Goal: Task Accomplishment & Management: Use online tool/utility

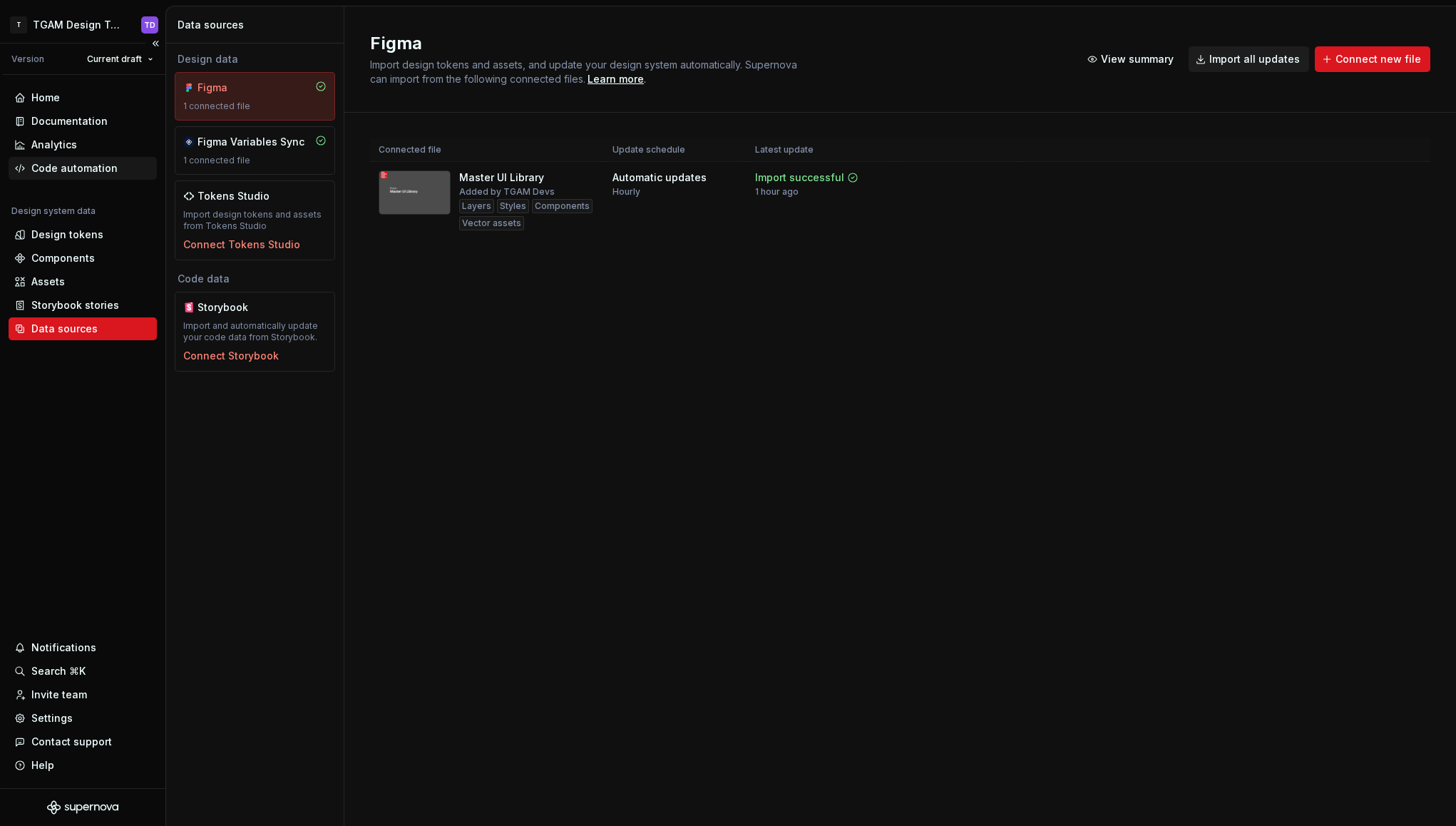
click at [120, 171] on div "Code automation" at bounding box center [83, 168] width 137 height 14
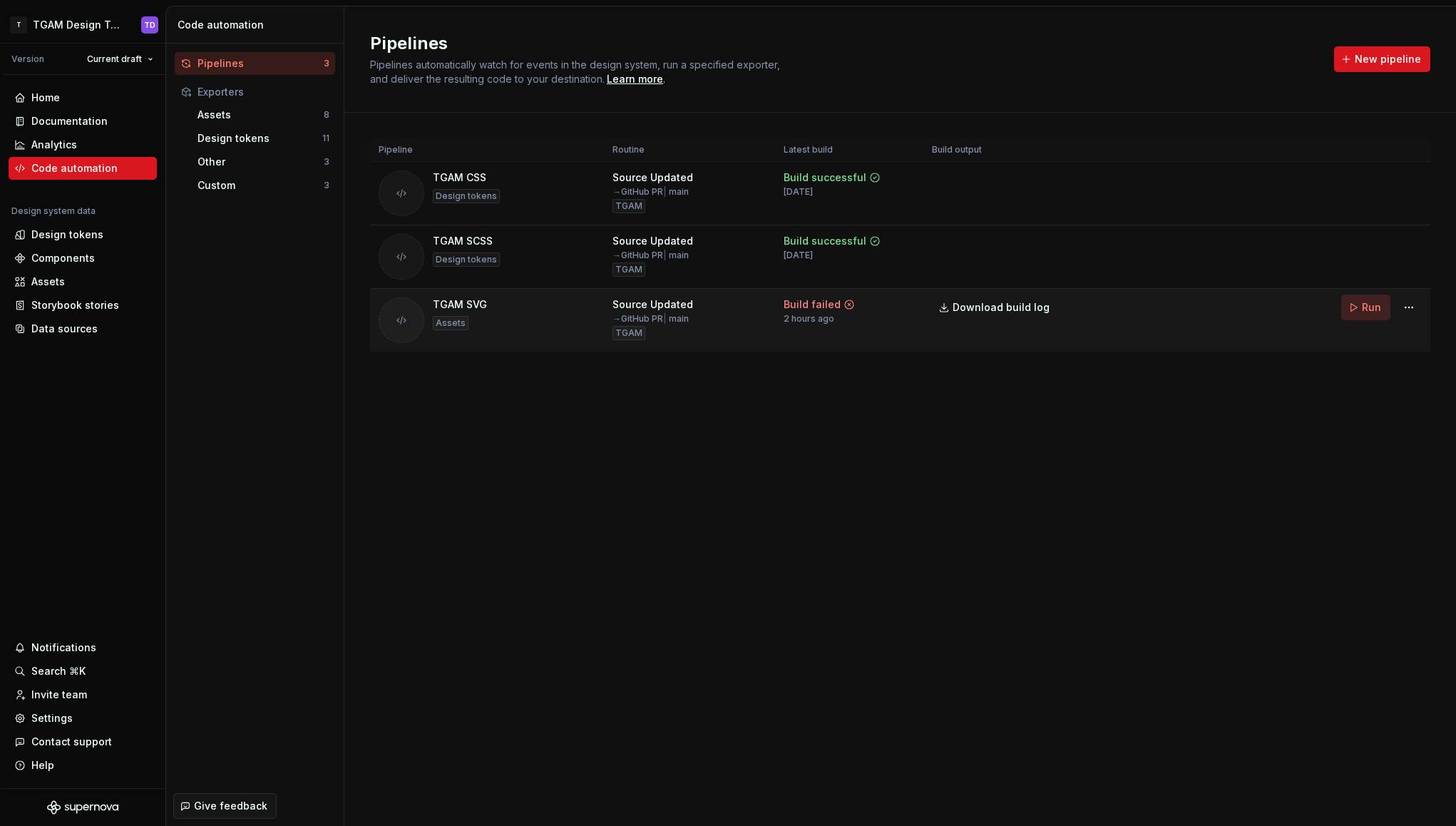
click at [1355, 302] on button "Run" at bounding box center [1365, 308] width 49 height 26
click at [622, 503] on div "Pipelines Pipelines automatically watch for events in the design system, run a …" at bounding box center [900, 416] width 1111 height 820
click at [49, 97] on div "Home" at bounding box center [46, 98] width 29 height 14
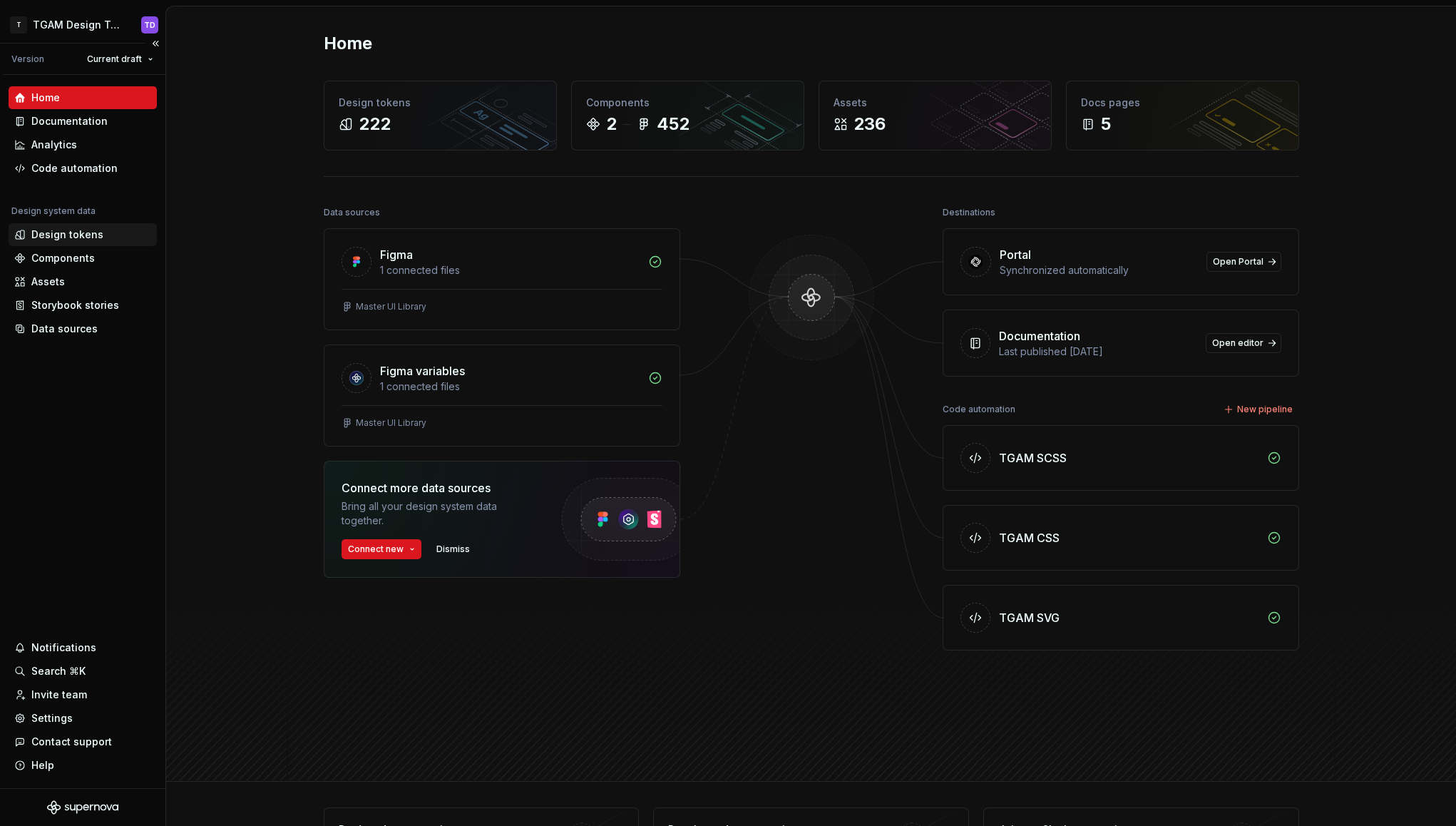
click at [58, 232] on div "Design tokens" at bounding box center [67, 235] width 72 height 14
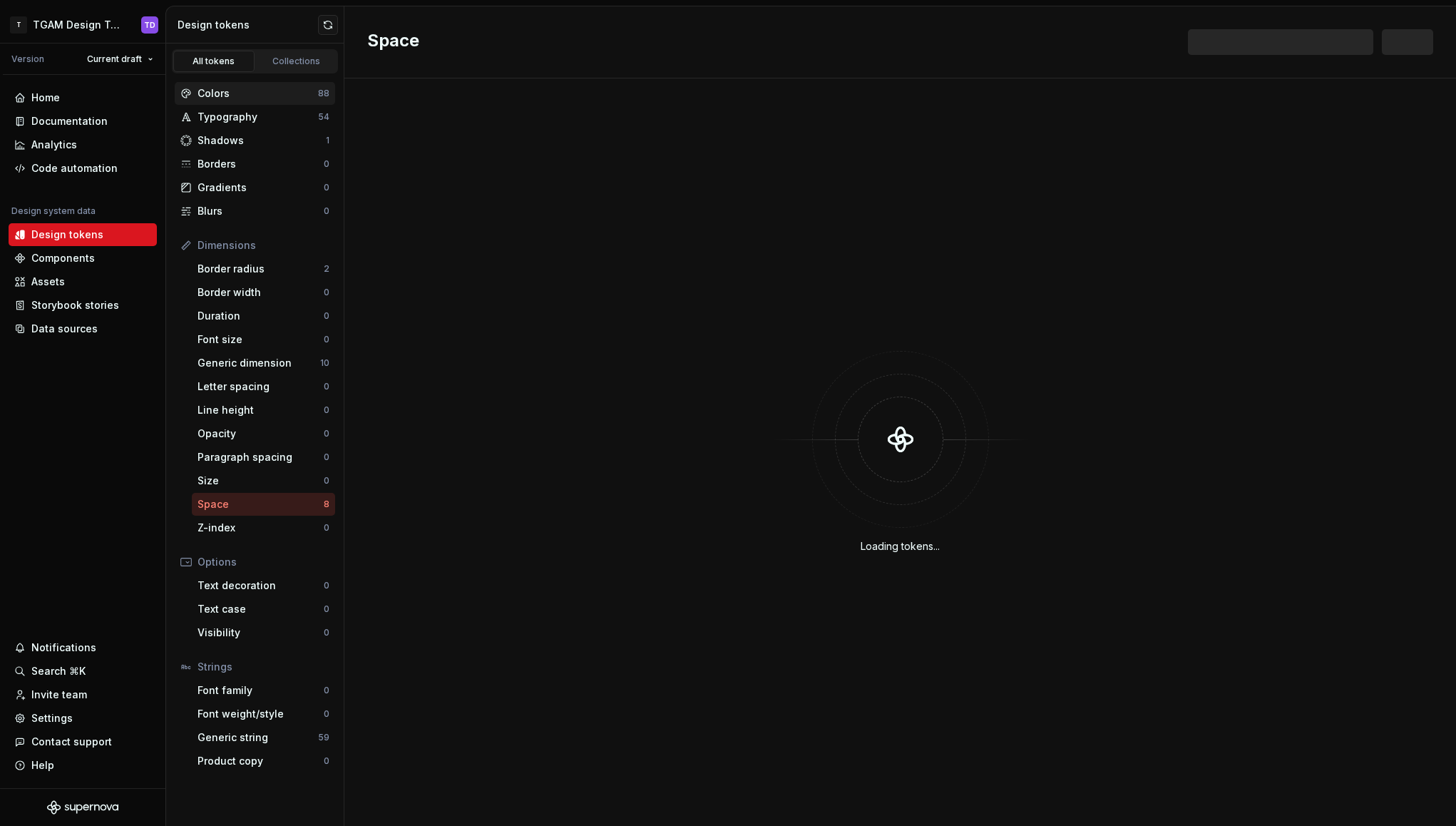
click at [240, 88] on div "Colors" at bounding box center [258, 94] width 120 height 14
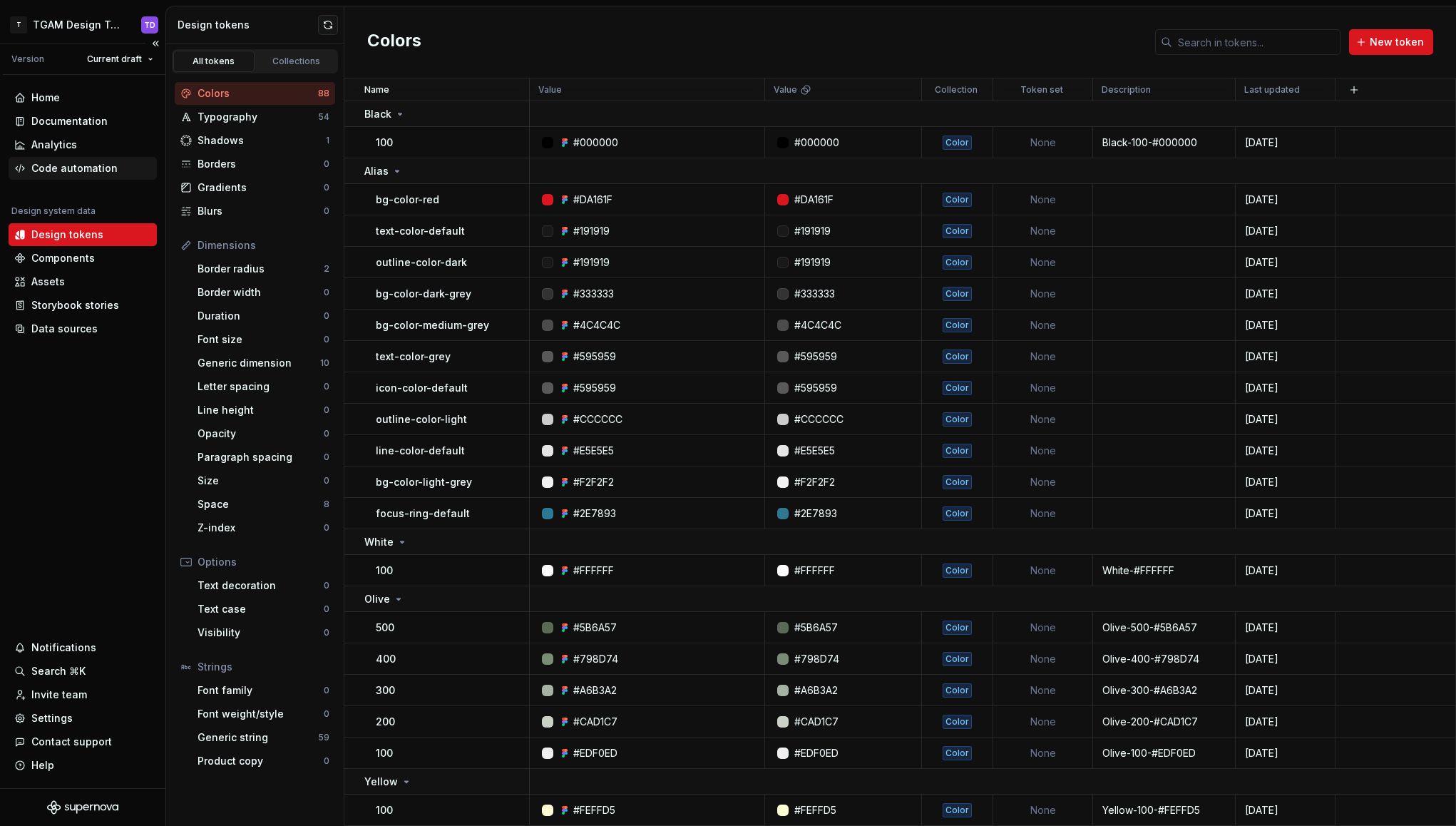
click at [79, 171] on div "Code automation" at bounding box center [75, 168] width 87 height 14
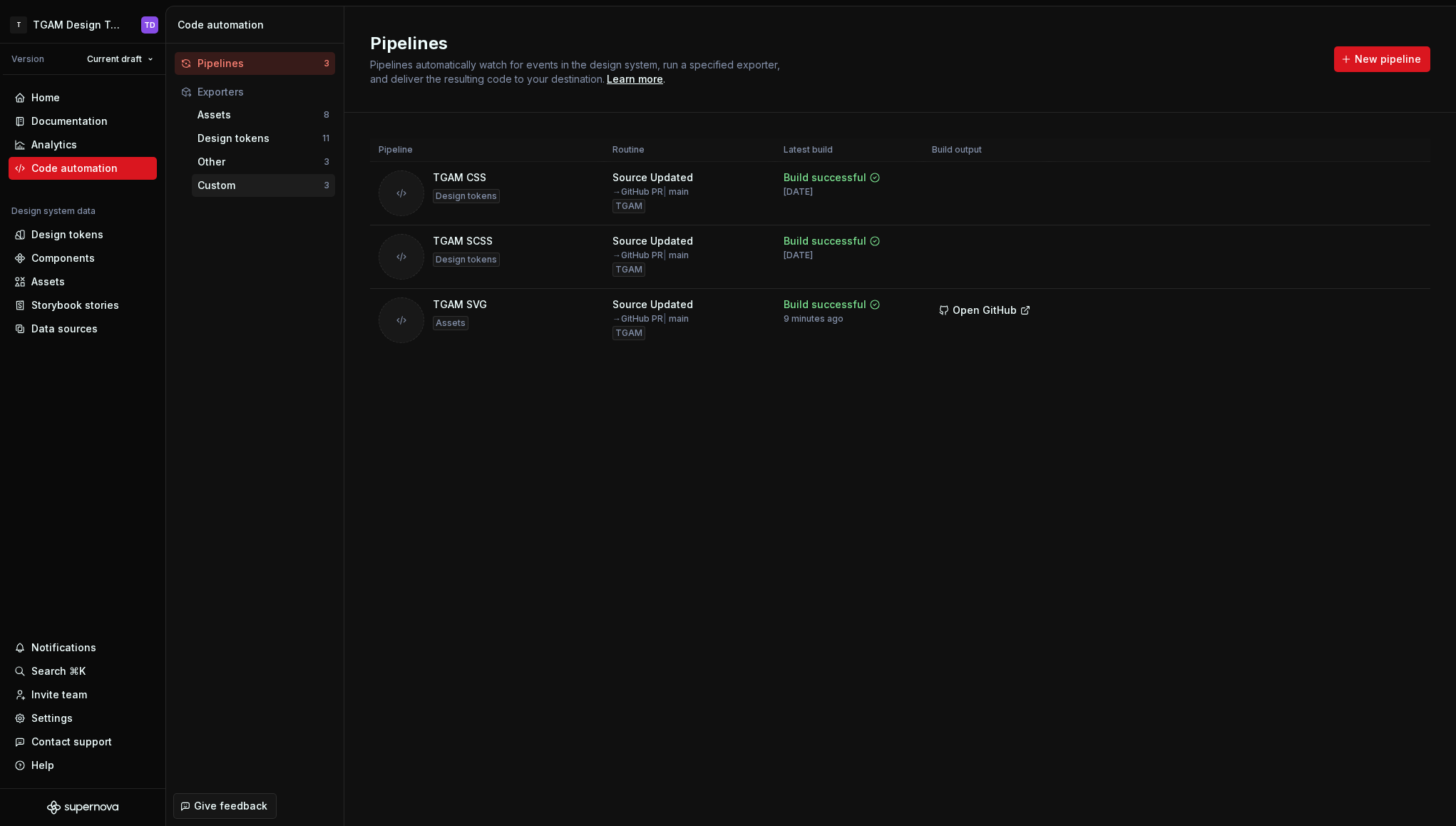
click at [215, 191] on div "Custom" at bounding box center [261, 185] width 127 height 14
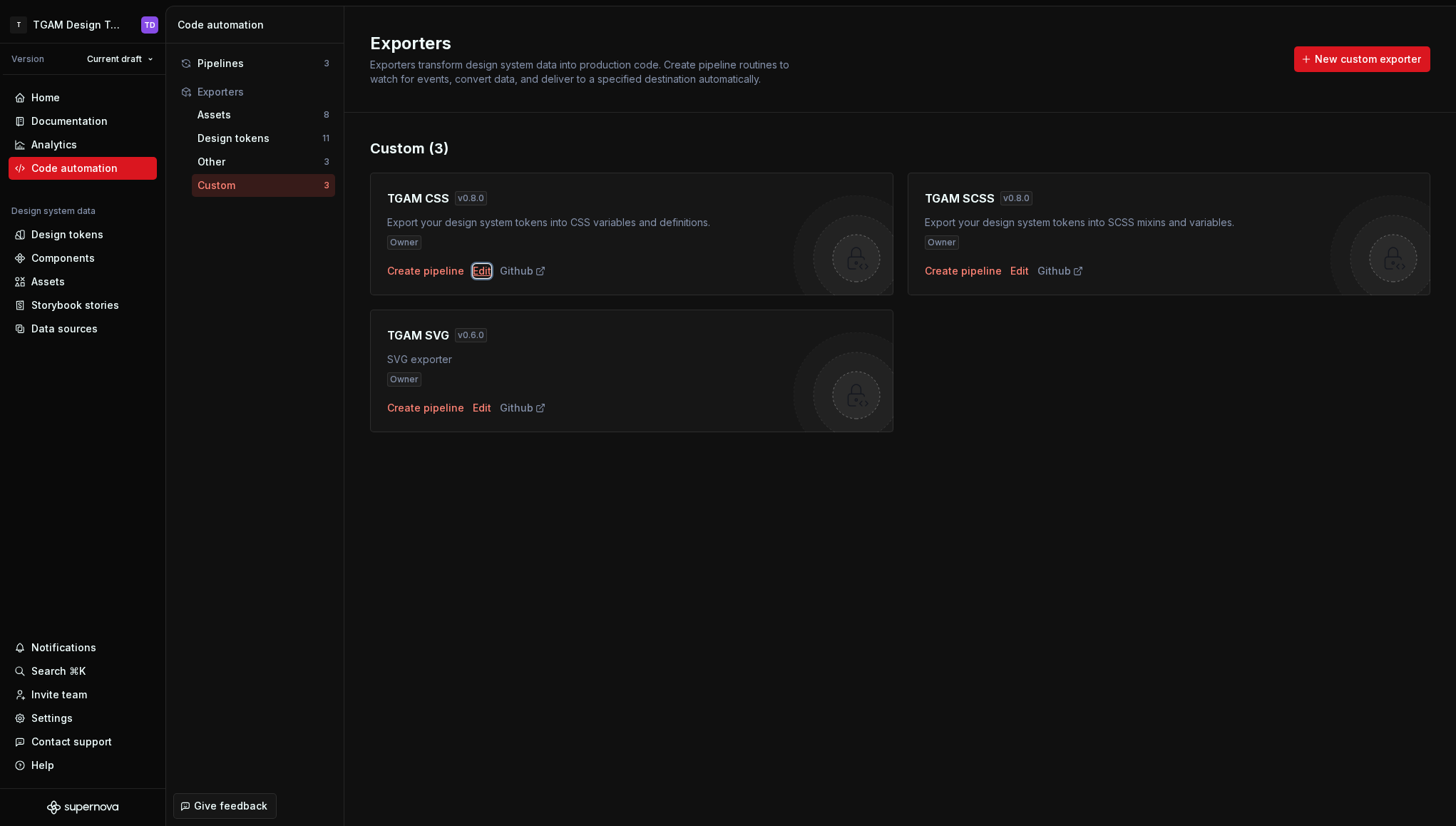
click at [473, 269] on div "Edit" at bounding box center [482, 271] width 18 height 14
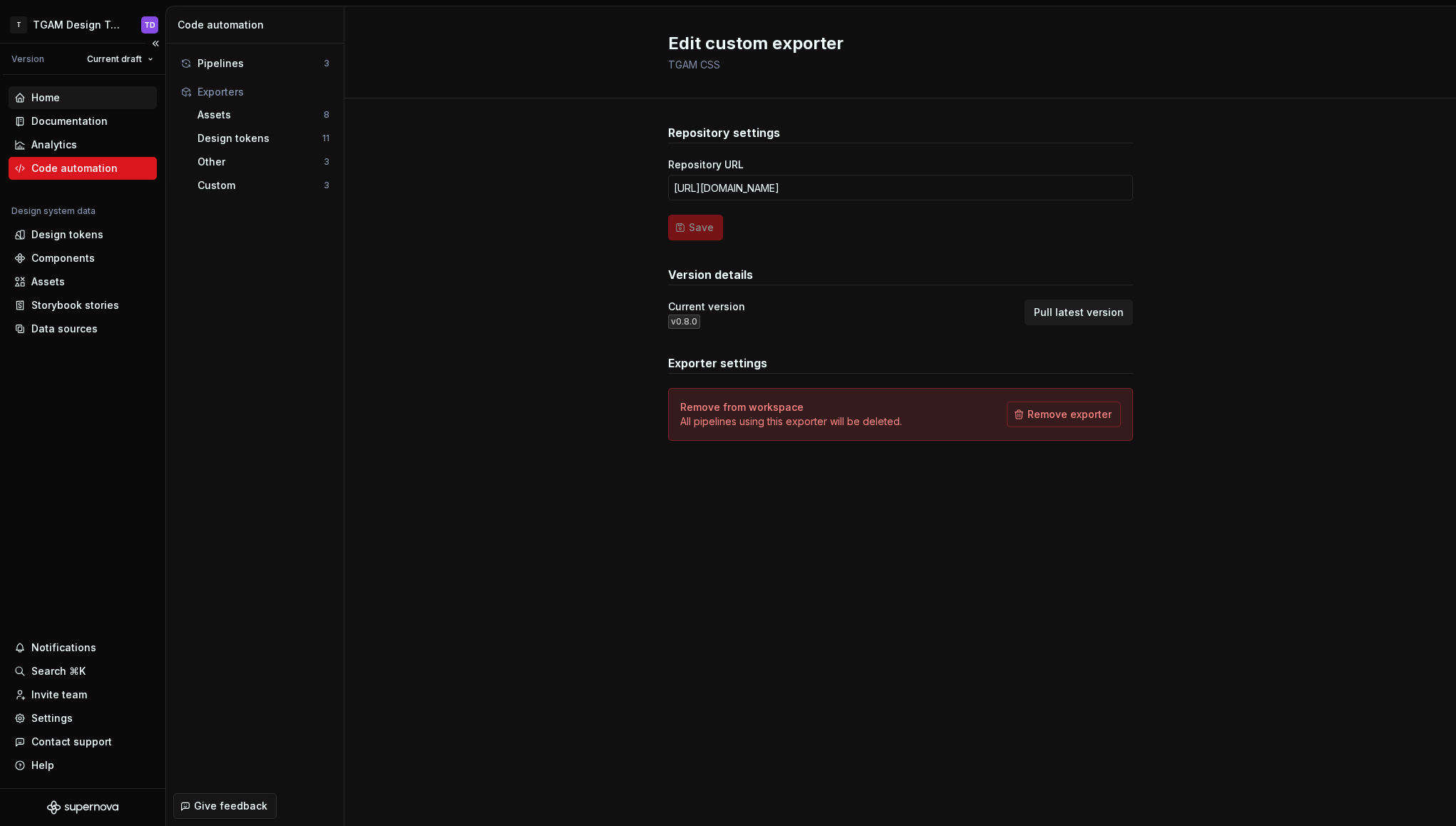
click at [50, 95] on div "Home" at bounding box center [46, 98] width 29 height 14
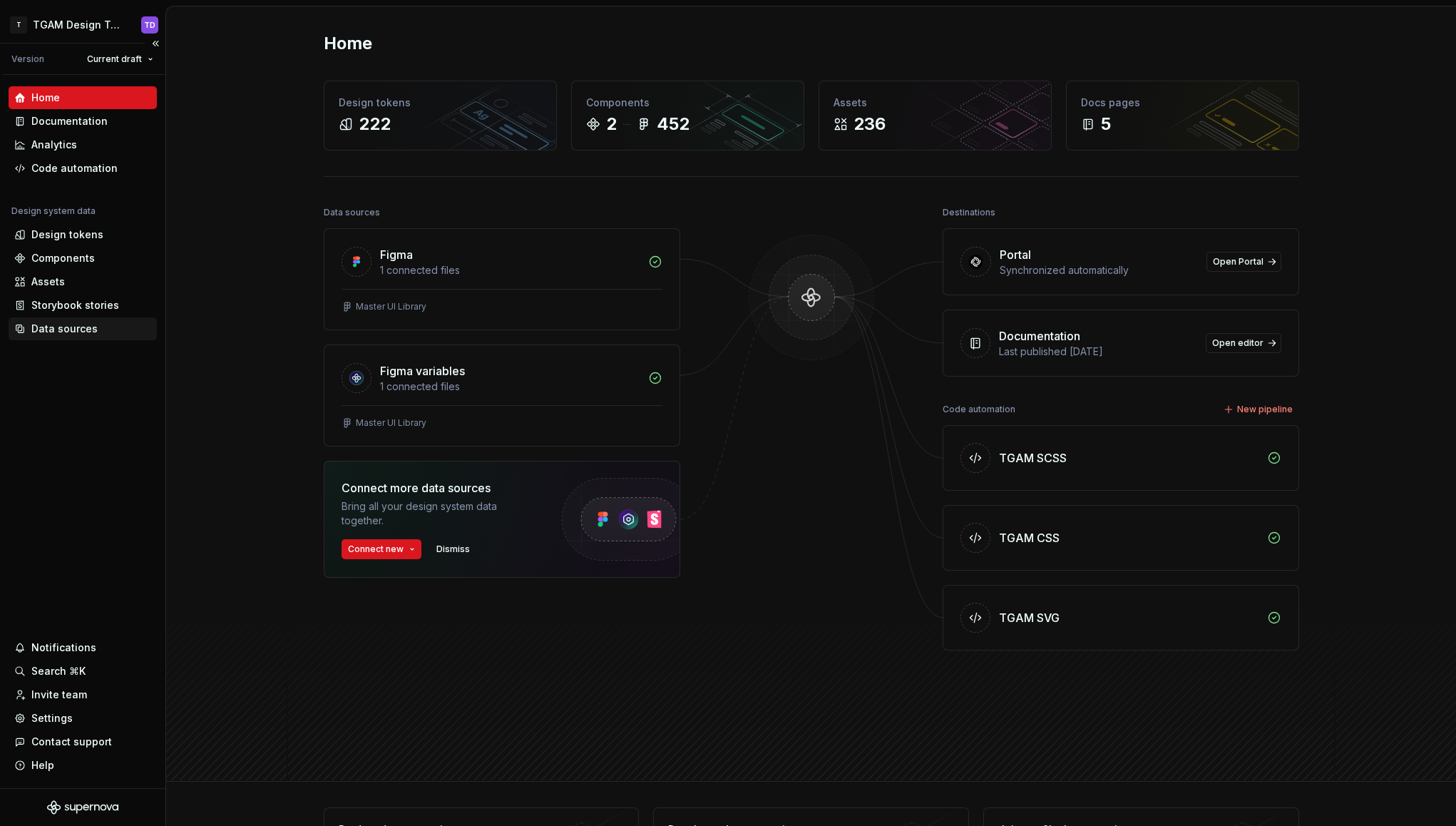
click at [77, 329] on div "Data sources" at bounding box center [64, 328] width 67 height 14
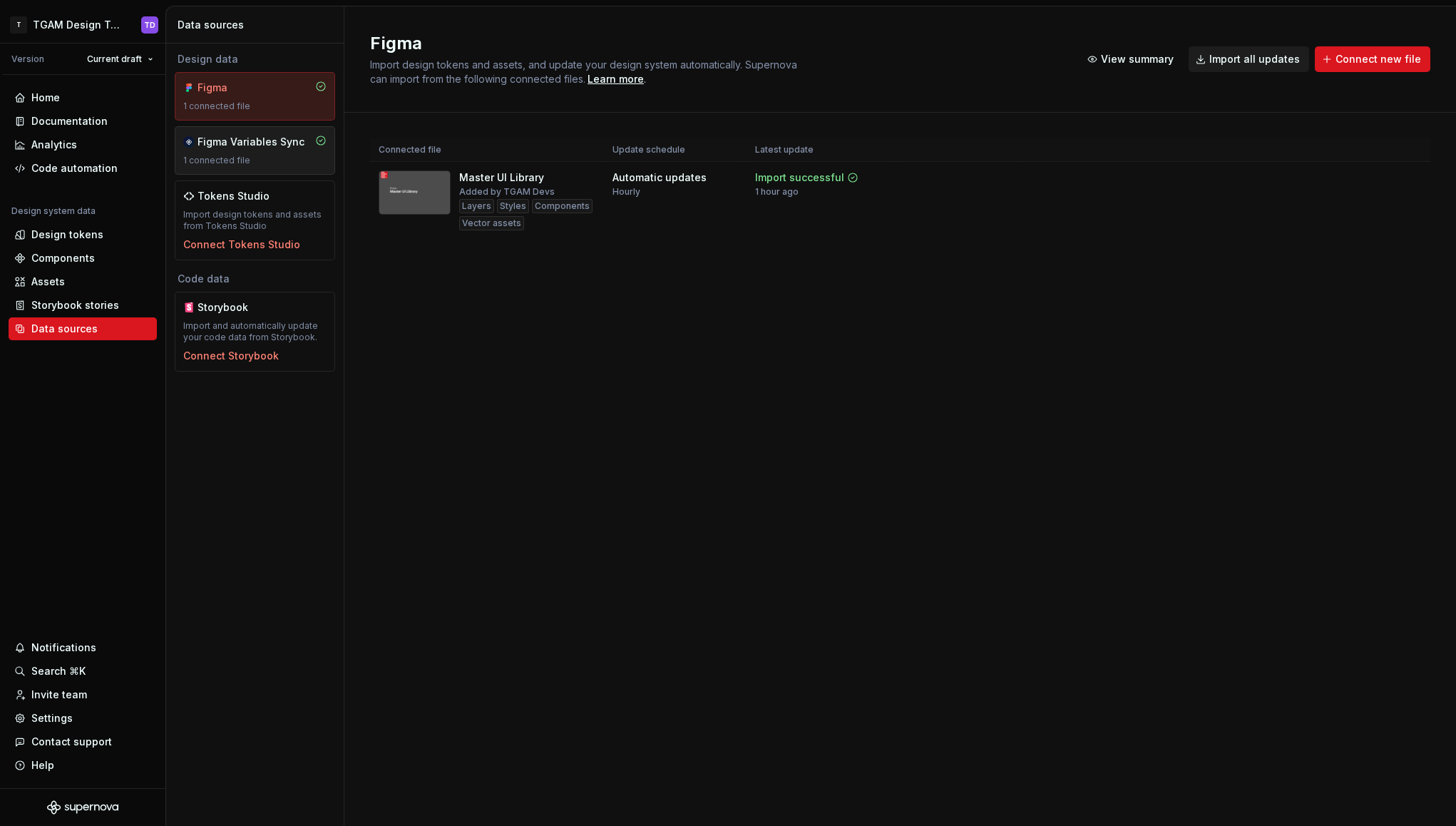
click at [283, 152] on div "Figma Variables Sync 1 connected file" at bounding box center [255, 150] width 143 height 31
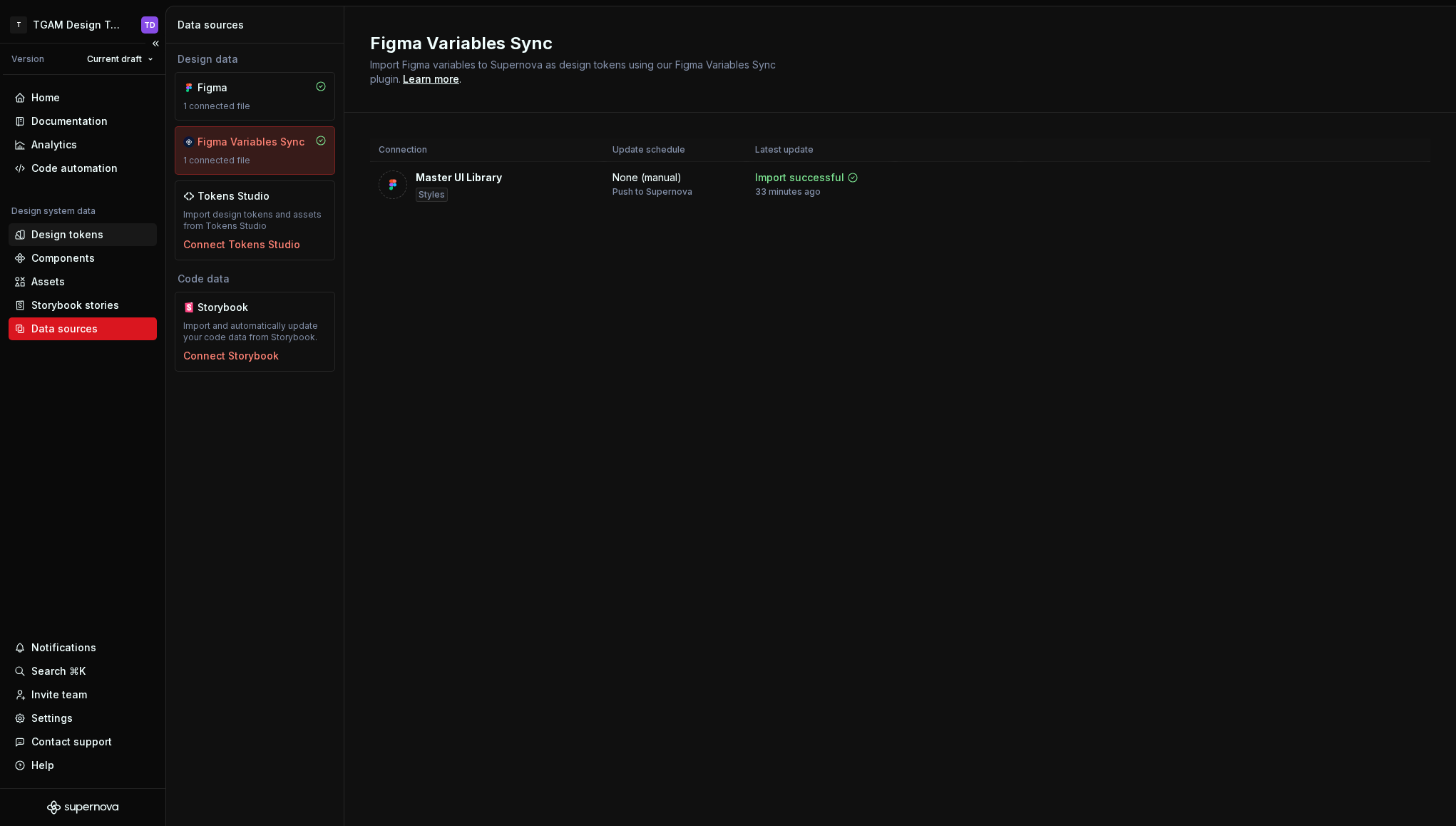
click at [63, 239] on div "Design tokens" at bounding box center [67, 235] width 72 height 14
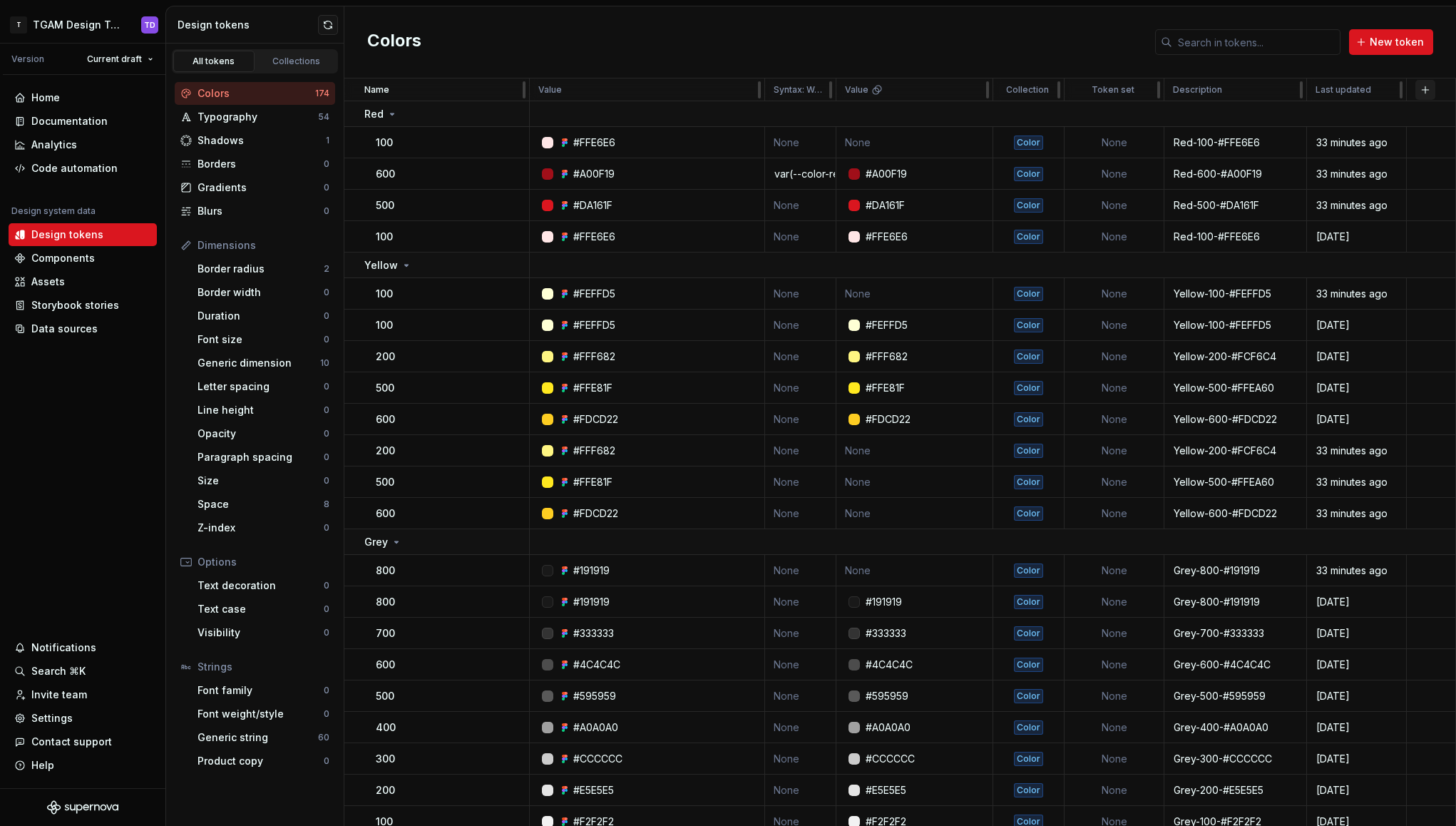
click at [1426, 83] on button "button" at bounding box center [1425, 90] width 20 height 20
click at [921, 77] on div "Colors New token" at bounding box center [900, 42] width 1111 height 72
click at [876, 95] on icon at bounding box center [877, 90] width 11 height 11
click at [977, 87] on html "T TGAM Design Tokens TD Version Current draft Home Documentation Analytics Code…" at bounding box center [728, 413] width 1456 height 826
click at [899, 40] on html "T TGAM Design Tokens TD Version Current draft Home Documentation Analytics Code…" at bounding box center [728, 413] width 1456 height 826
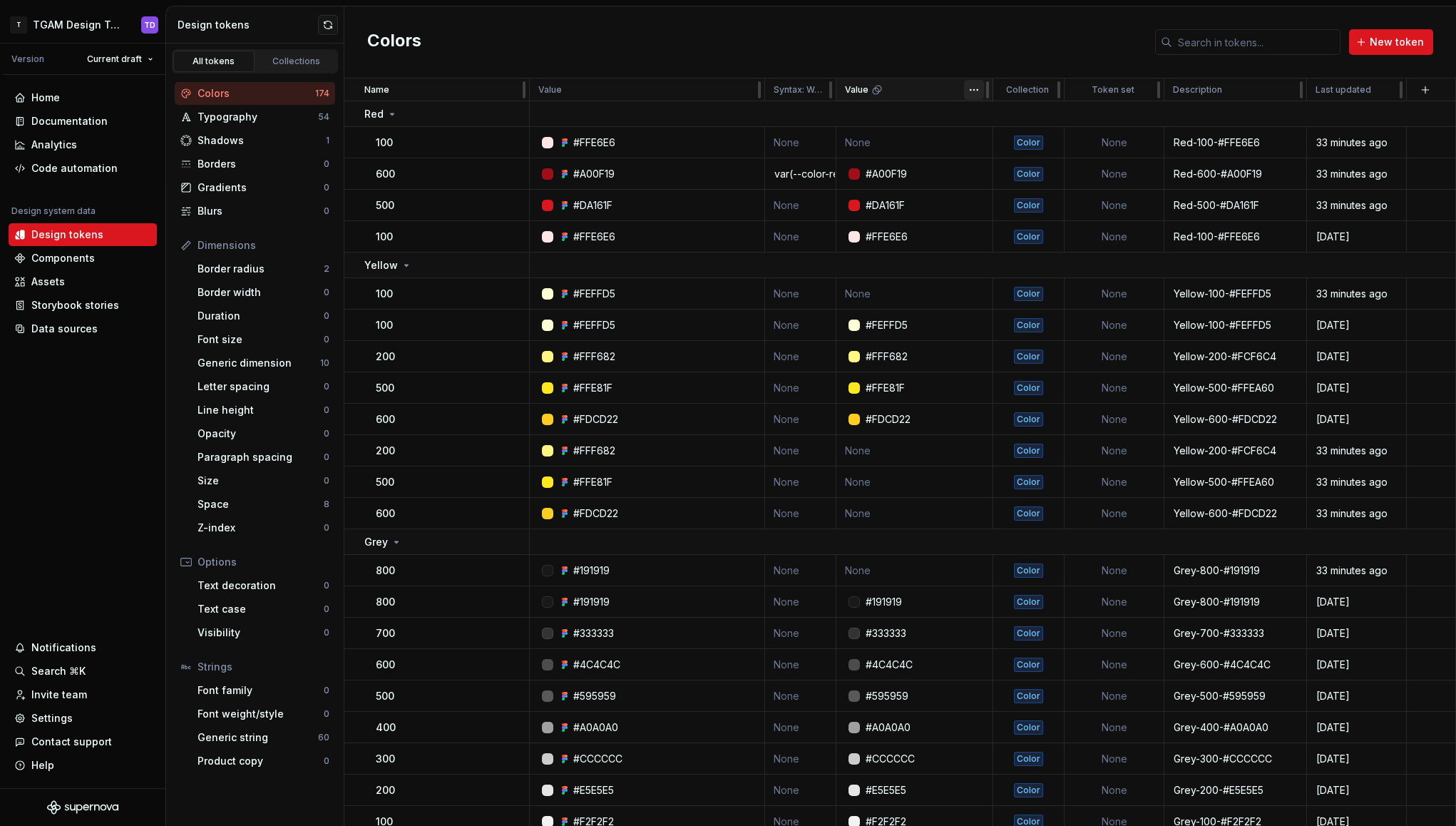
click at [973, 88] on html "T TGAM Design Tokens TD Version Current draft Home Documentation Analytics Code…" at bounding box center [728, 413] width 1456 height 826
click at [942, 42] on html "T TGAM Design Tokens TD Version Current draft Home Documentation Analytics Code…" at bounding box center [728, 413] width 1456 height 826
click at [67, 168] on div "Code automation" at bounding box center [75, 168] width 87 height 14
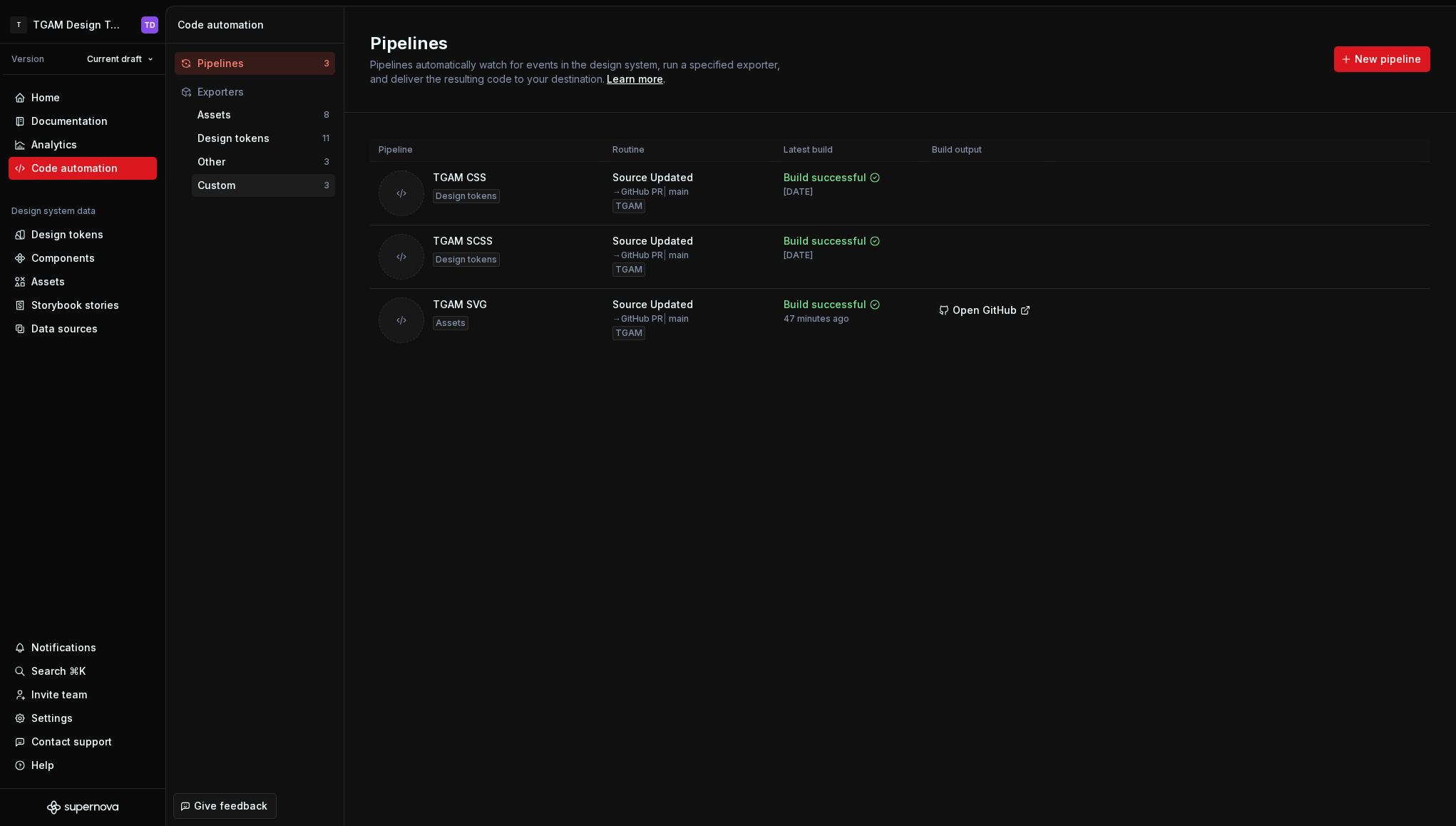
click at [226, 182] on div "Custom" at bounding box center [261, 185] width 127 height 14
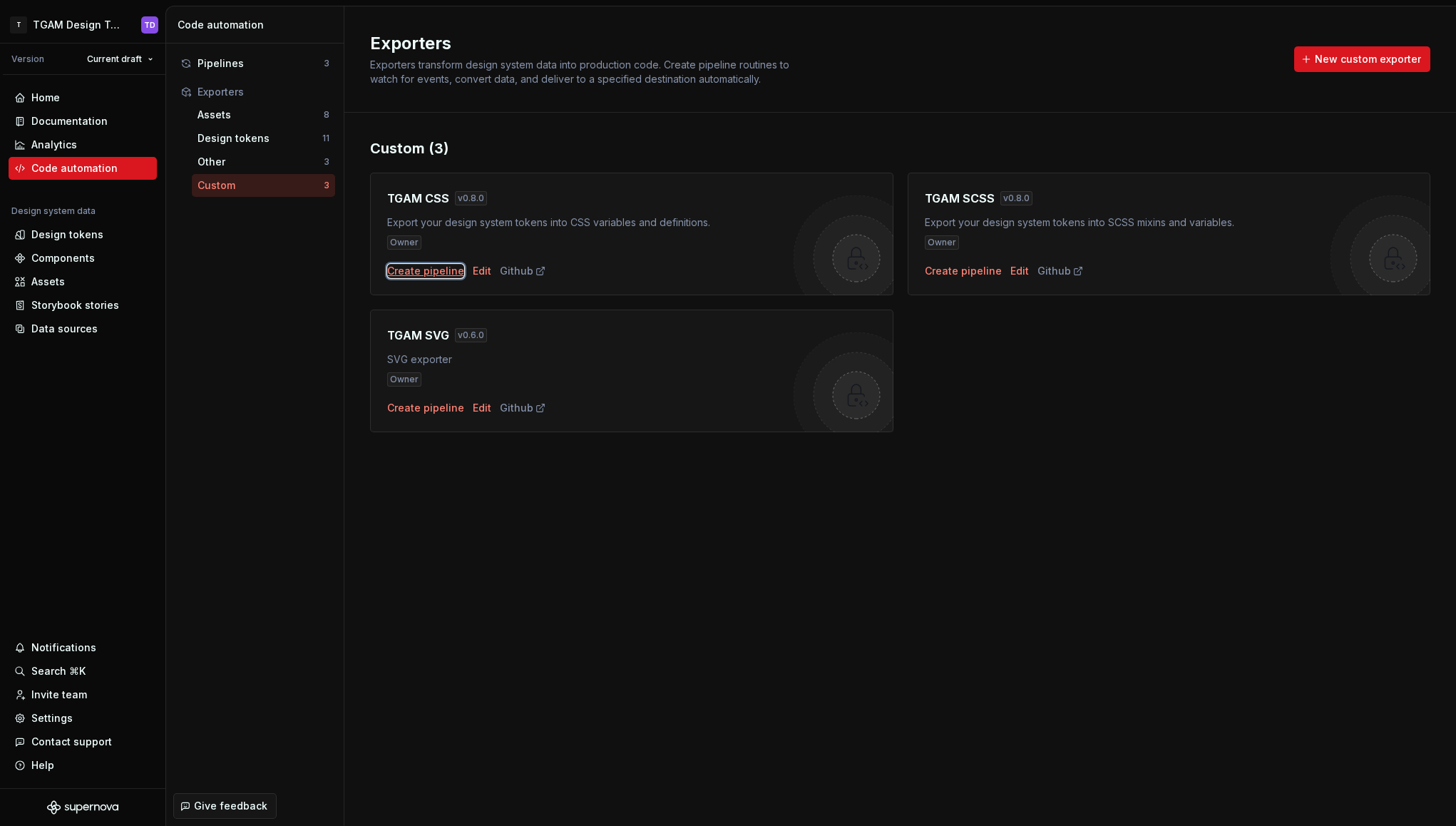
click at [438, 272] on div "Create pipeline" at bounding box center [426, 271] width 77 height 14
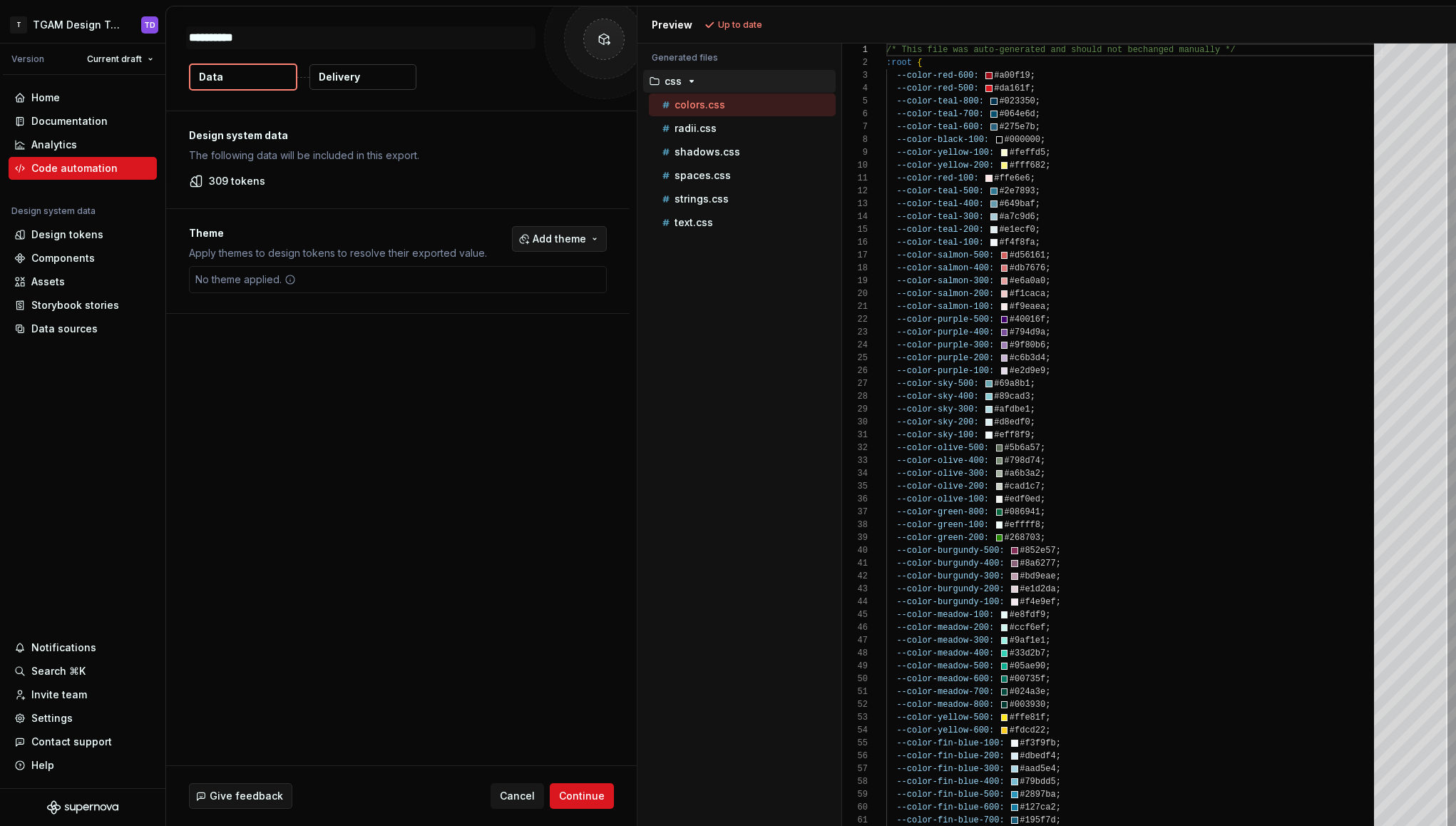
click at [594, 238] on button "Add theme" at bounding box center [559, 239] width 95 height 26
click at [409, 230] on html "T TGAM Design Tokens TD Version Current draft Home Documentation Analytics Code…" at bounding box center [728, 413] width 1456 height 826
click at [58, 168] on div "Code automation" at bounding box center [75, 168] width 87 height 14
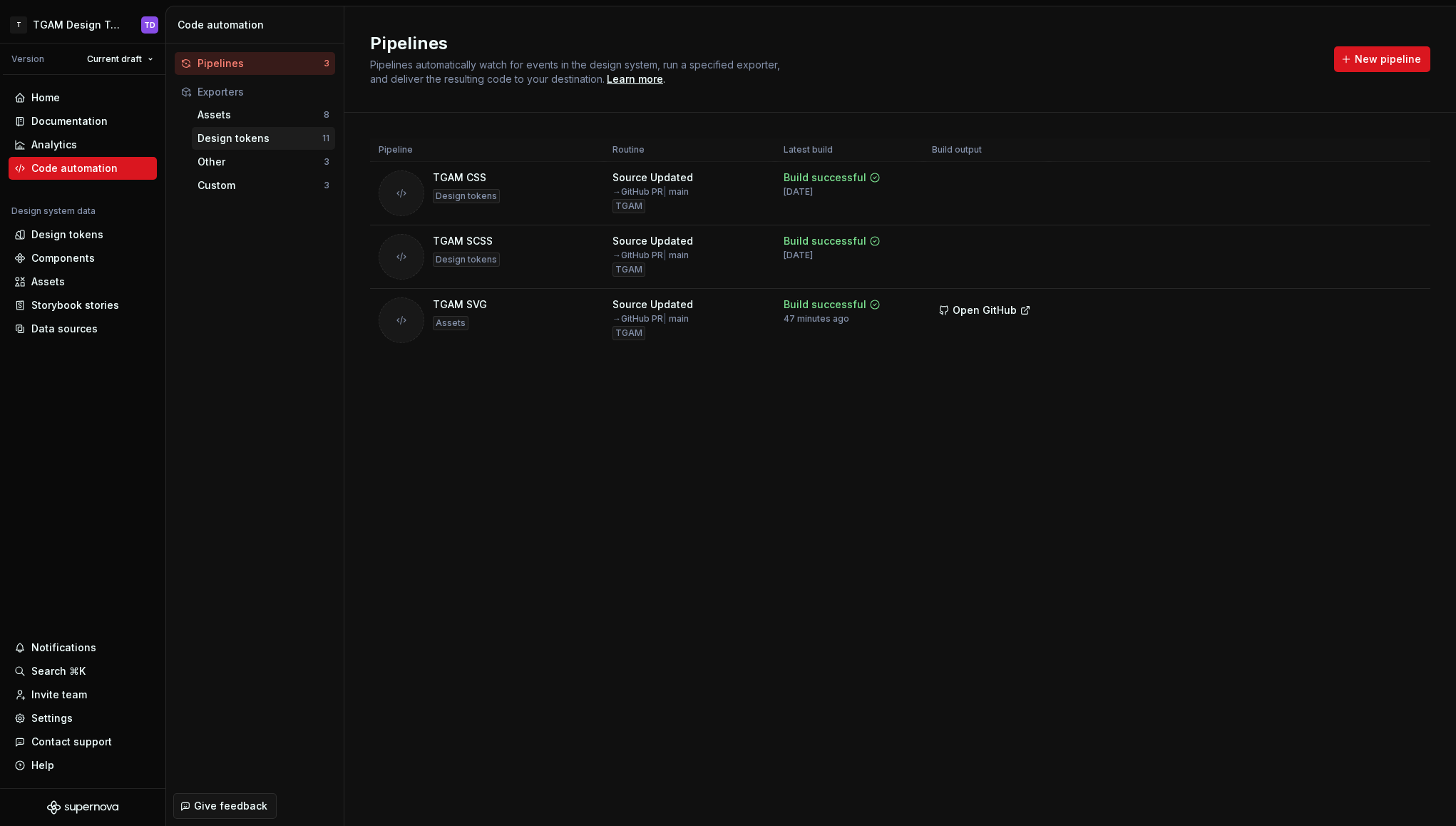
click at [254, 138] on div "Design tokens" at bounding box center [260, 139] width 125 height 14
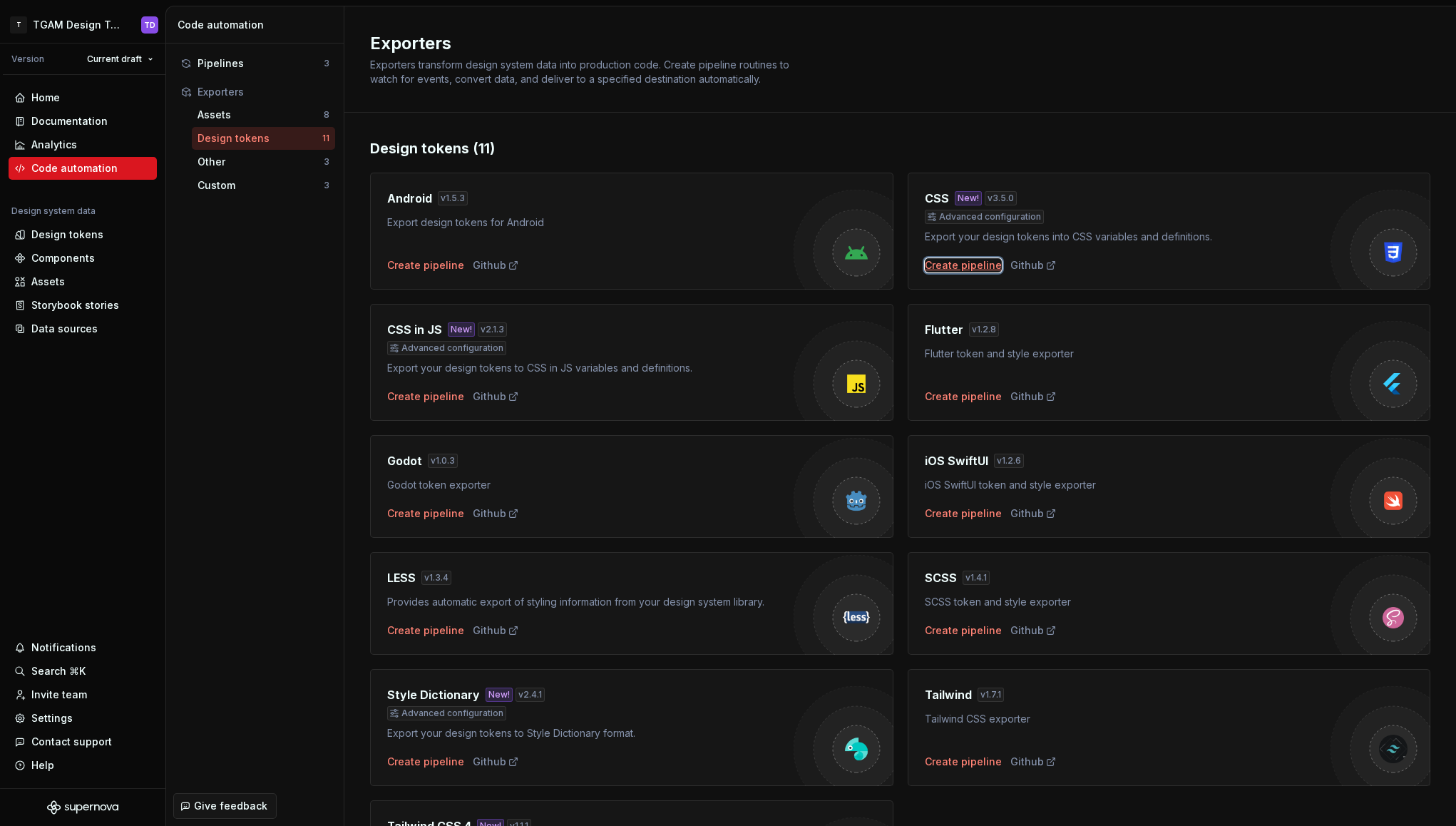
click at [970, 267] on div "Create pipeline" at bounding box center [963, 265] width 77 height 14
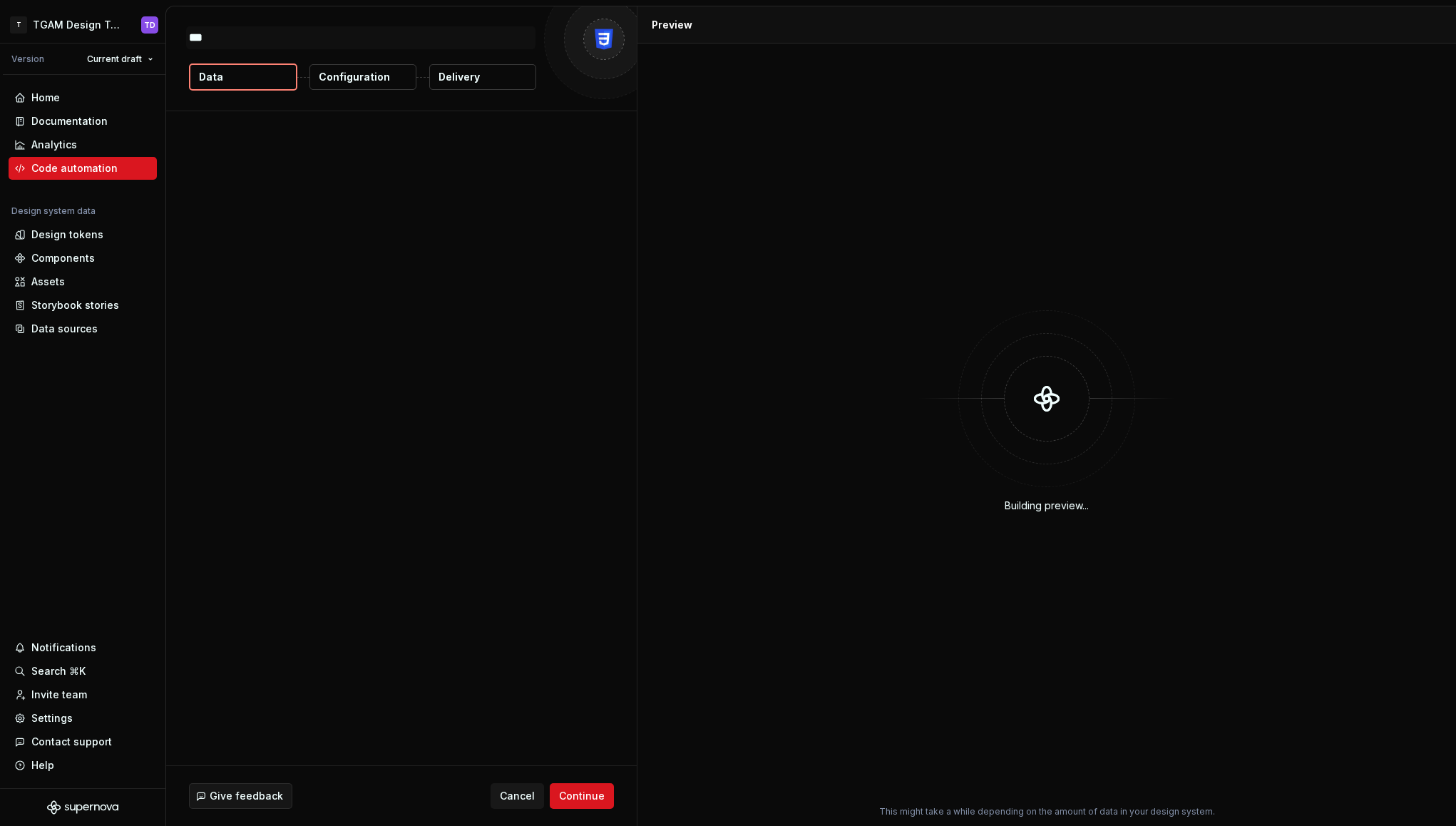
type textarea "*"
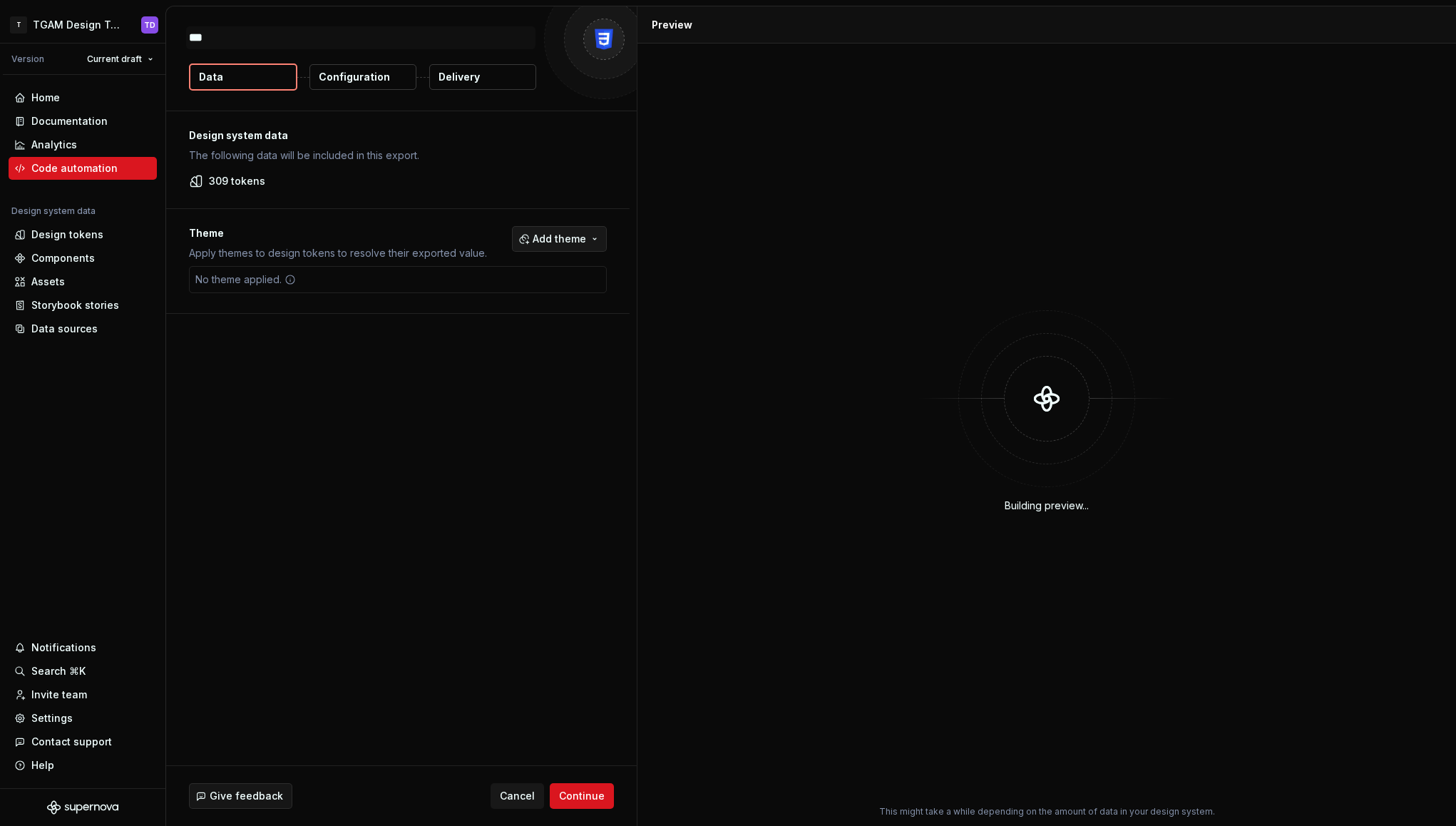
click at [599, 237] on button "Add theme" at bounding box center [559, 239] width 95 height 26
click at [516, 418] on html "T TGAM Design Tokens TD Version Current draft Home Documentation Analytics Code…" at bounding box center [728, 413] width 1456 height 826
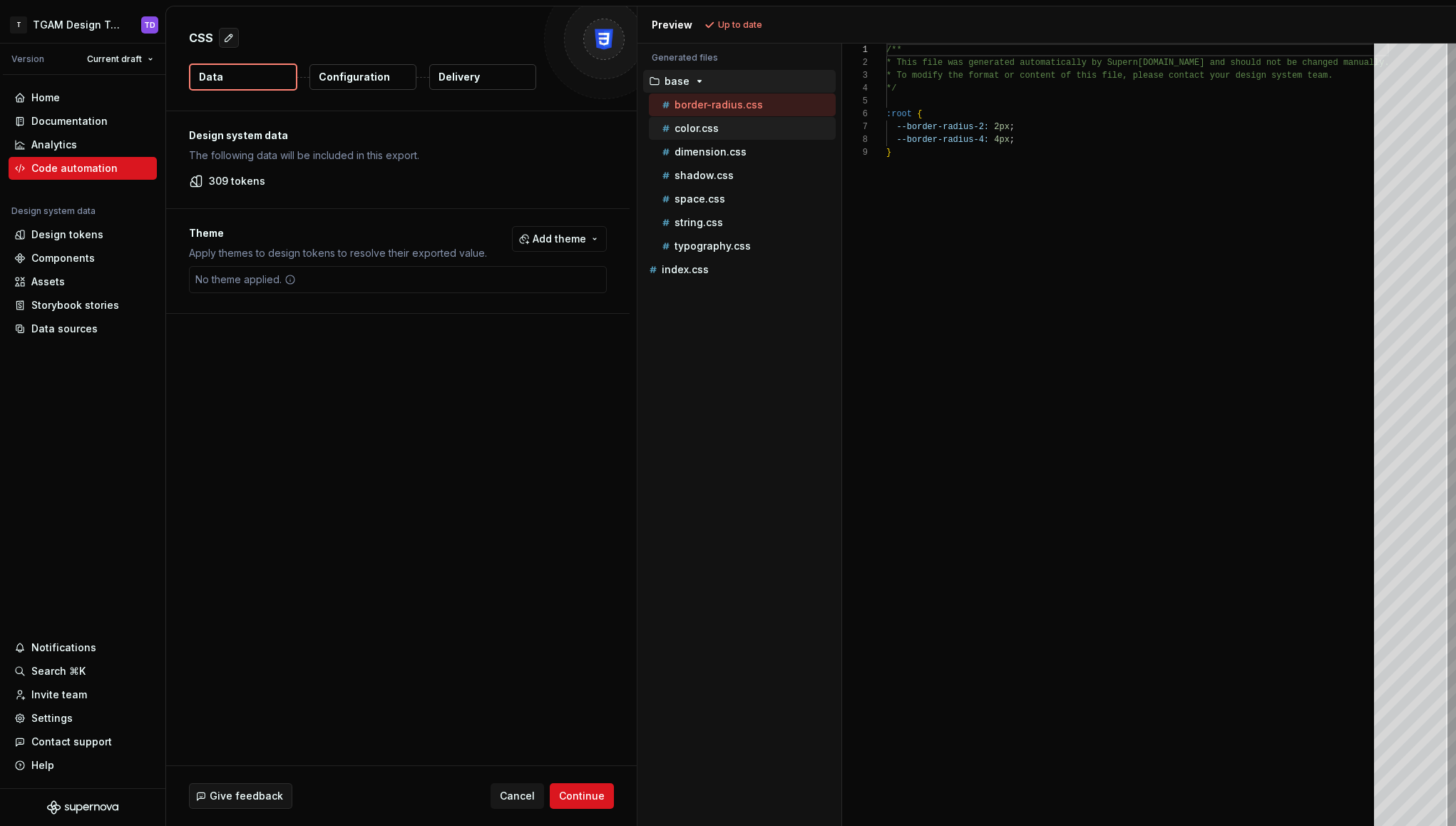
click at [707, 131] on p "color.css" at bounding box center [696, 128] width 44 height 11
type textarea "**********"
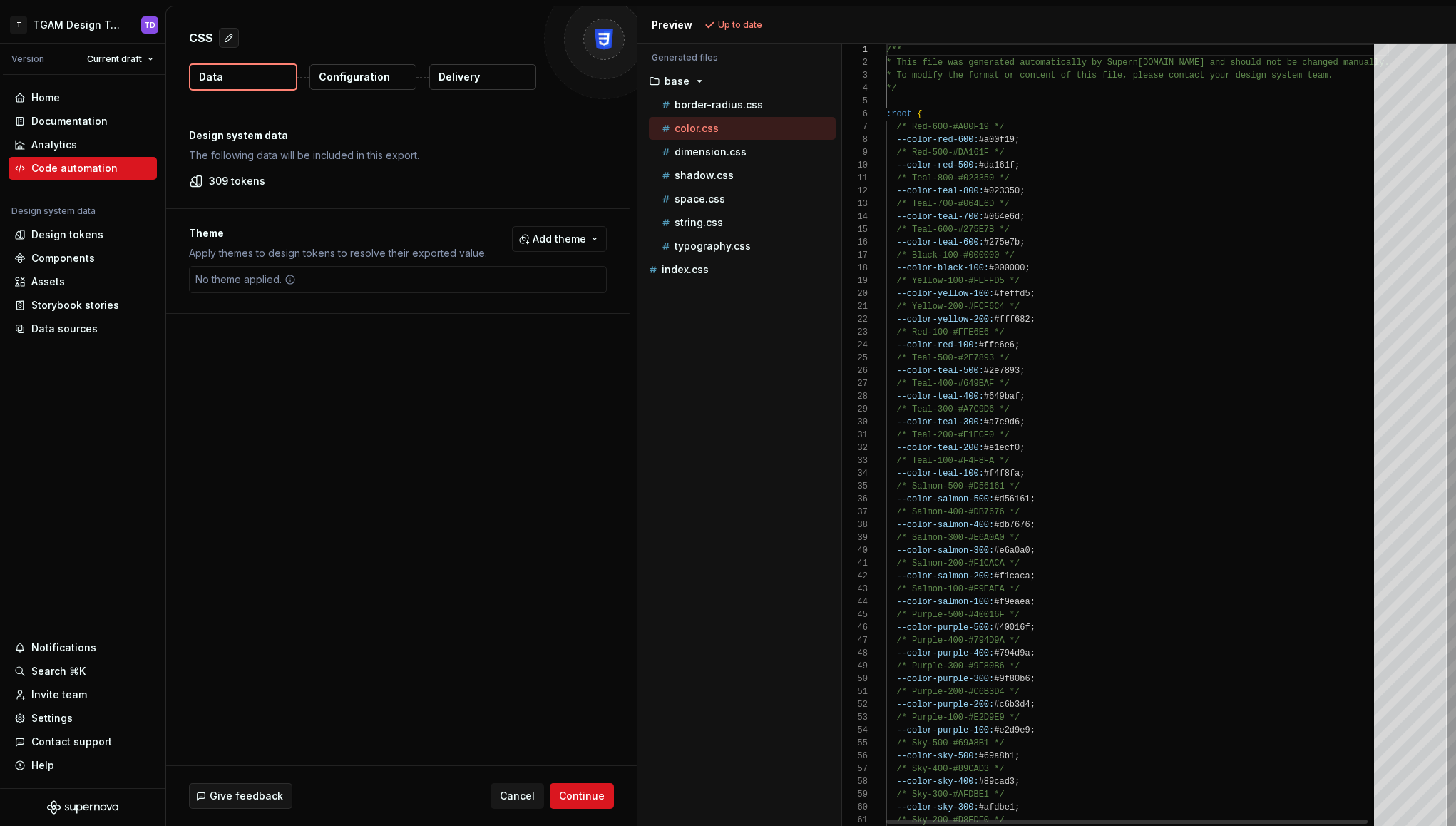
scroll to position [128, 0]
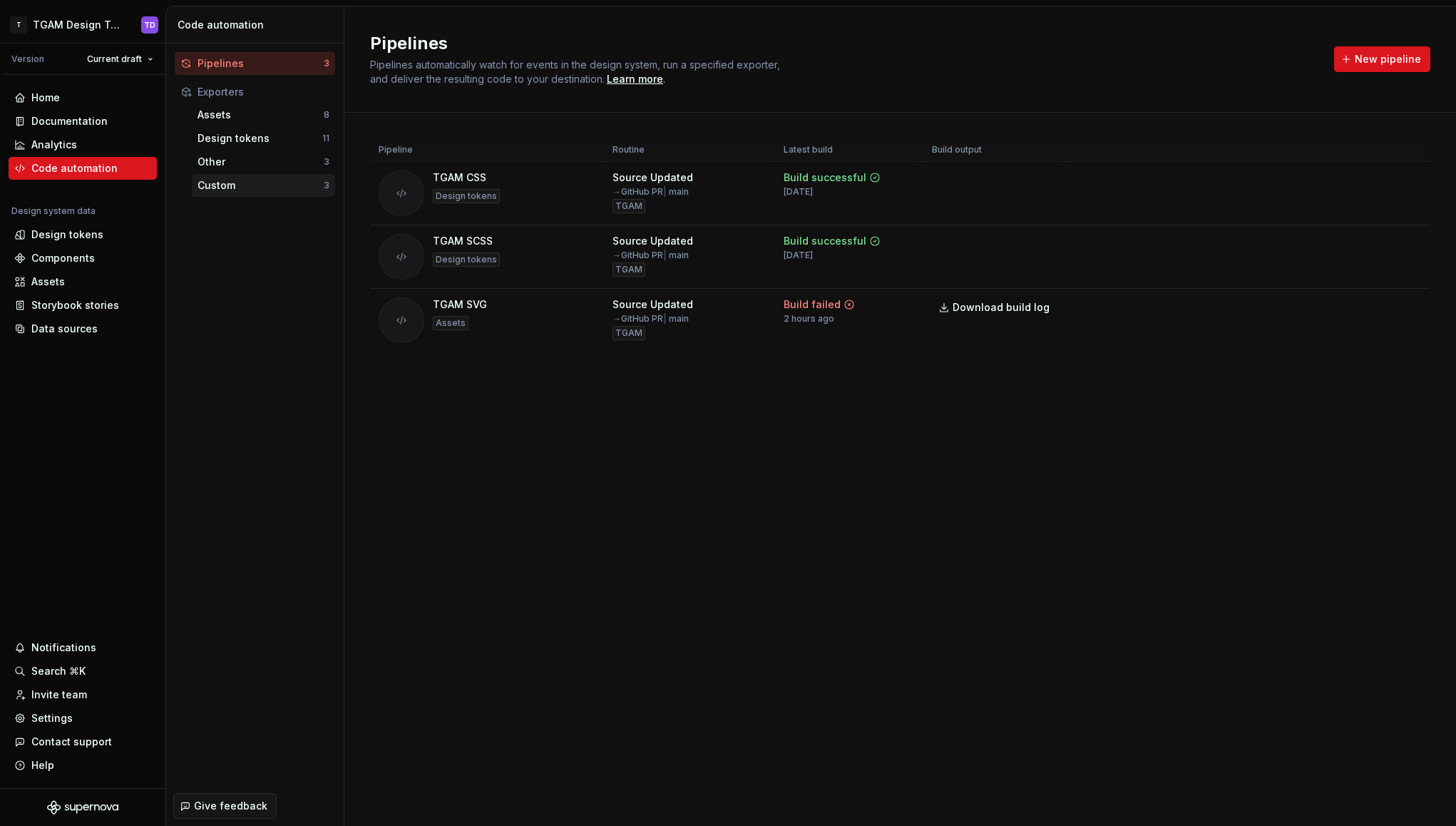
click at [246, 183] on div "Custom" at bounding box center [261, 185] width 127 height 14
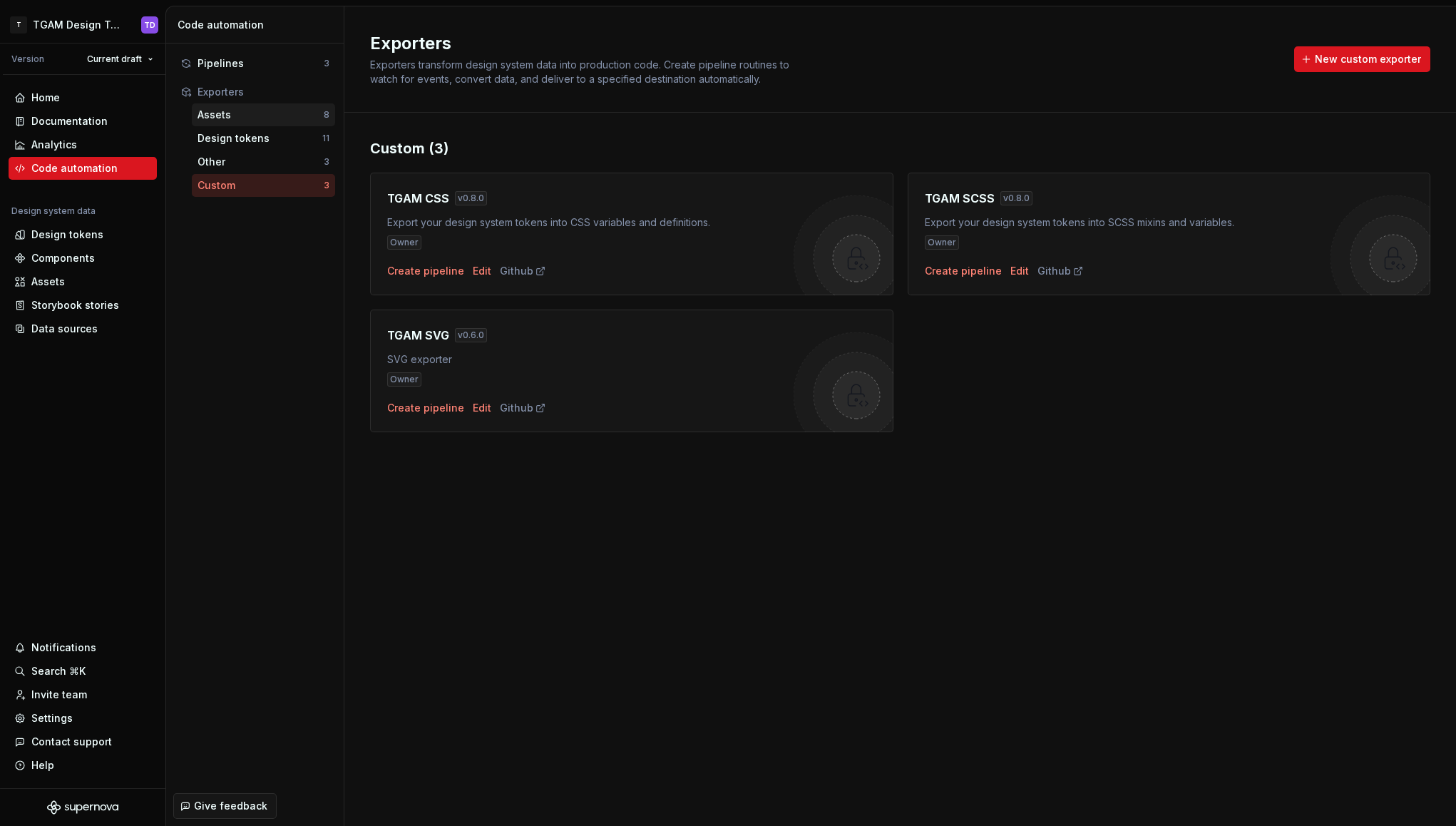
click at [234, 121] on div "Assets" at bounding box center [261, 115] width 127 height 14
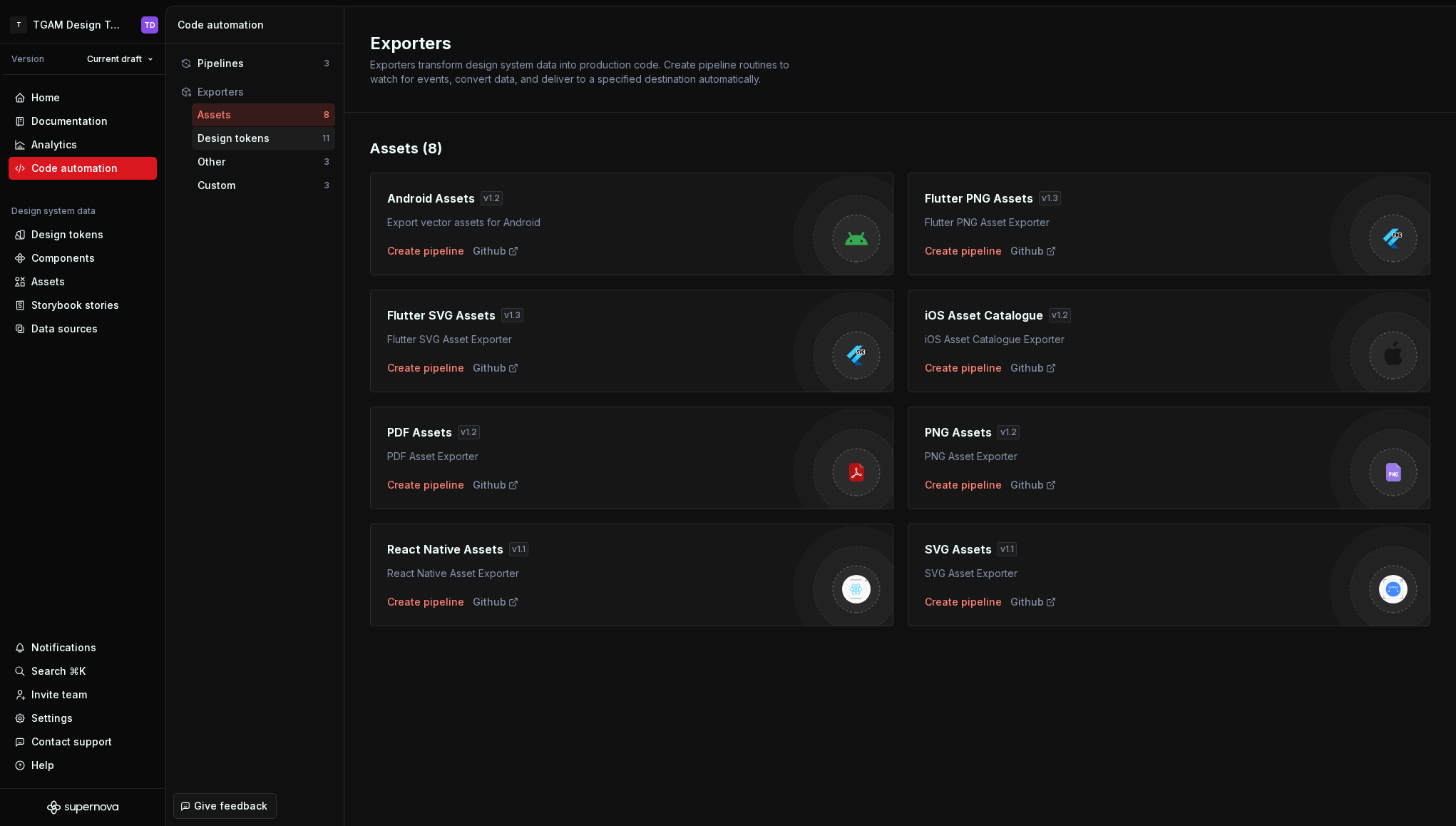
click at [243, 135] on div "Design tokens" at bounding box center [260, 139] width 125 height 14
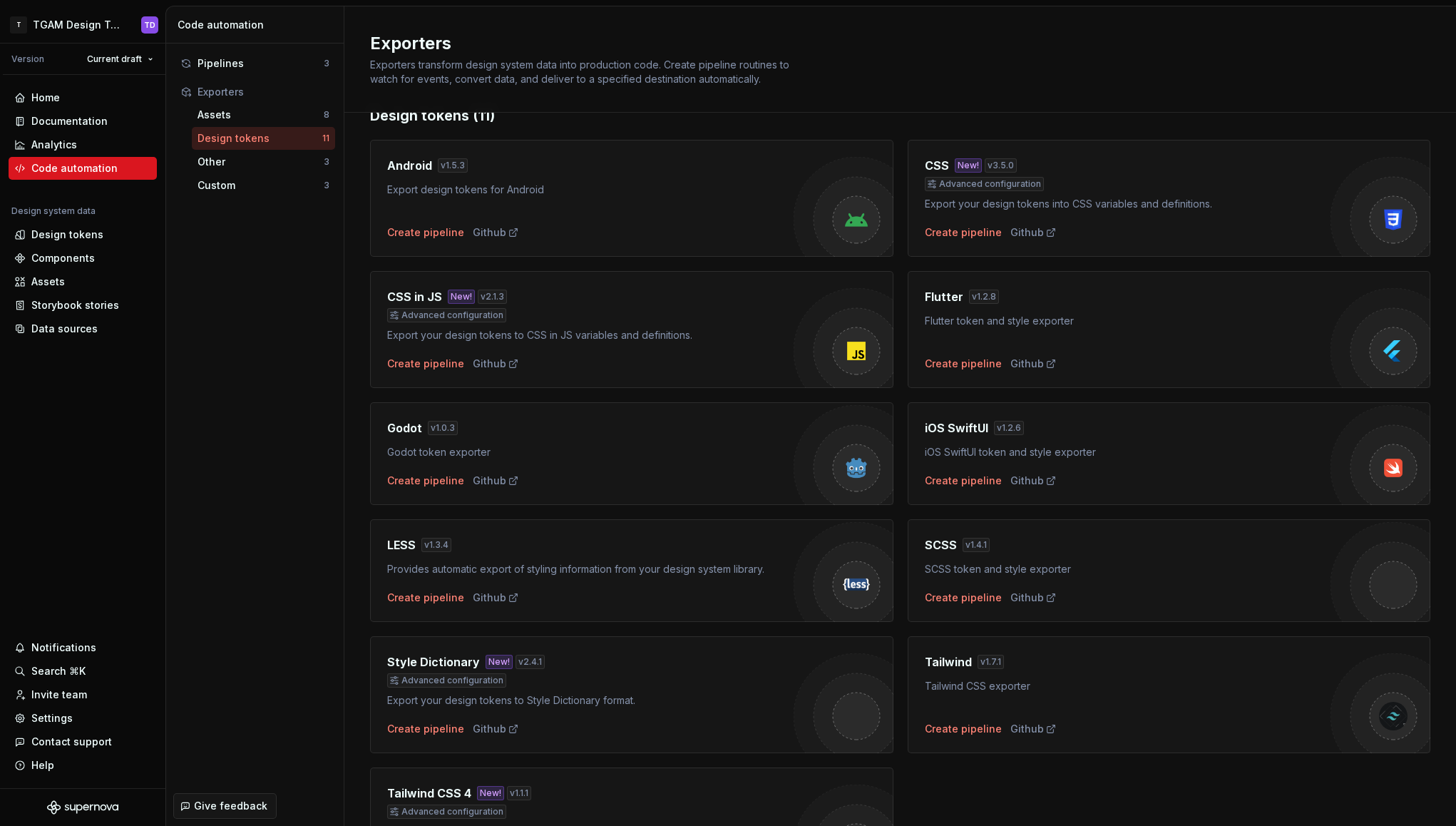
scroll to position [34, 0]
click at [1022, 231] on div "Github" at bounding box center [1034, 232] width 46 height 14
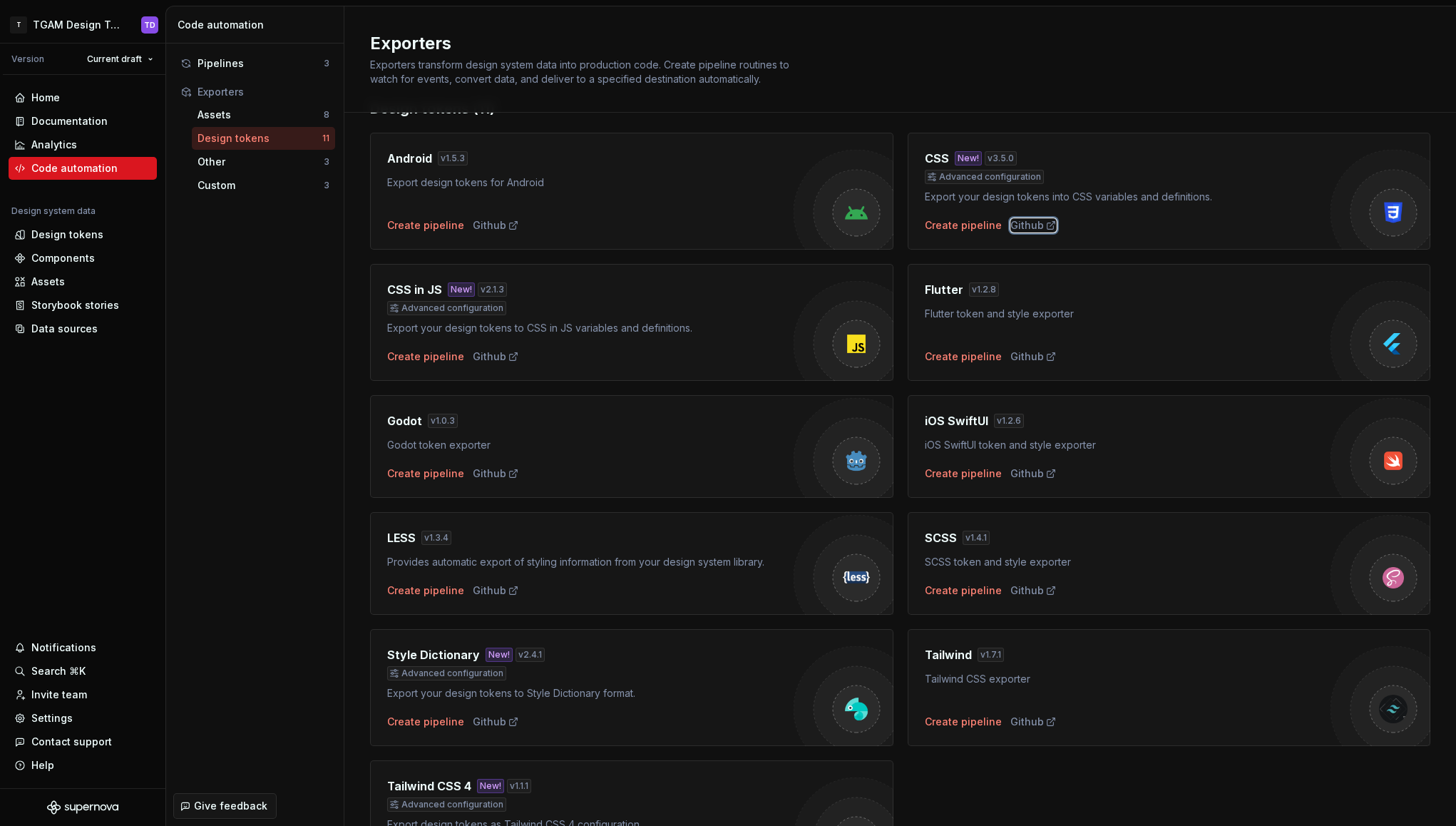
scroll to position [0, 0]
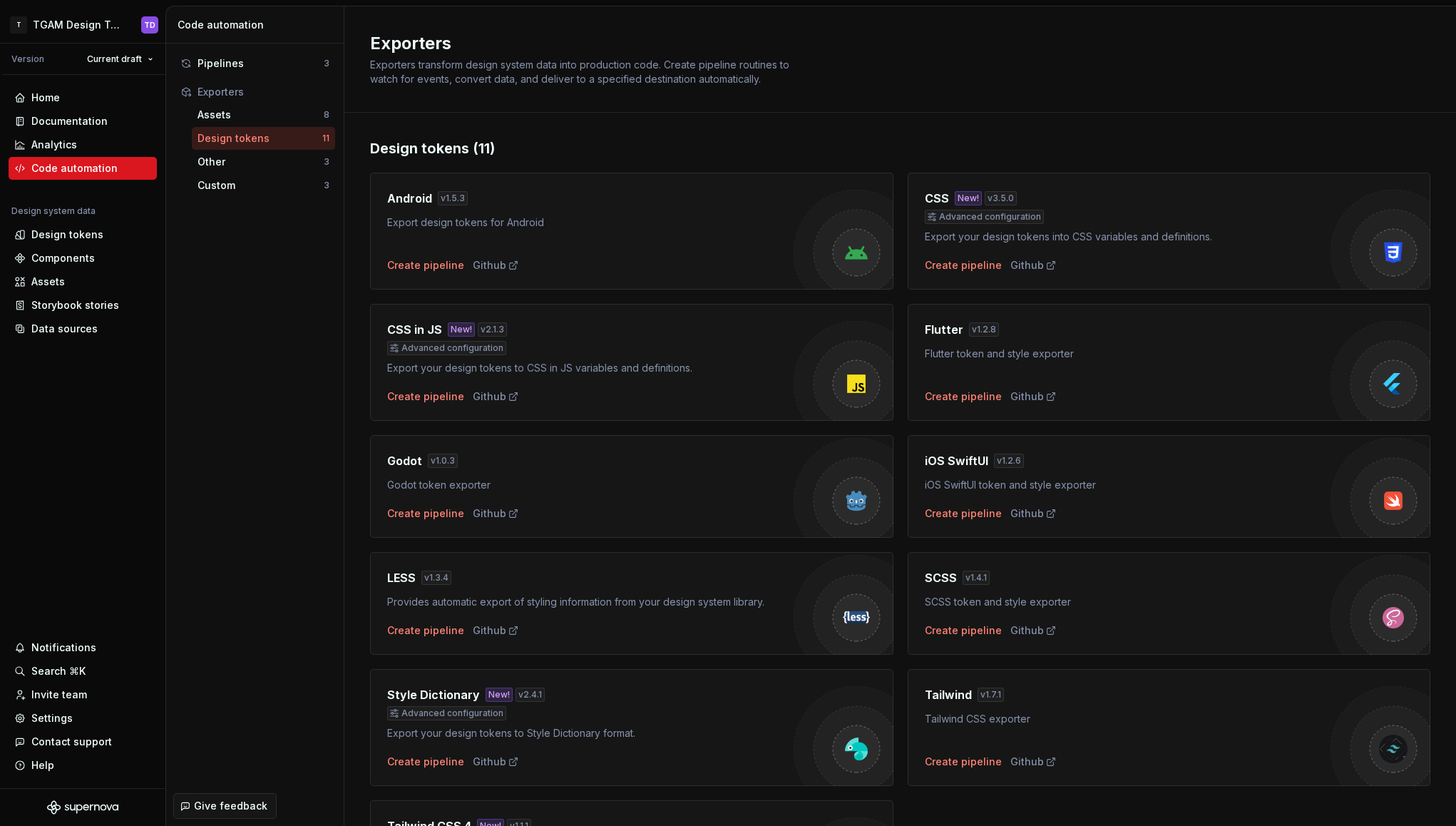
click at [1142, 292] on div "Android v 1.5.3 Export design tokens for Android Create pipeline Github CSS New…" at bounding box center [900, 538] width 1060 height 759
click at [979, 263] on div "Create pipeline" at bounding box center [963, 265] width 77 height 14
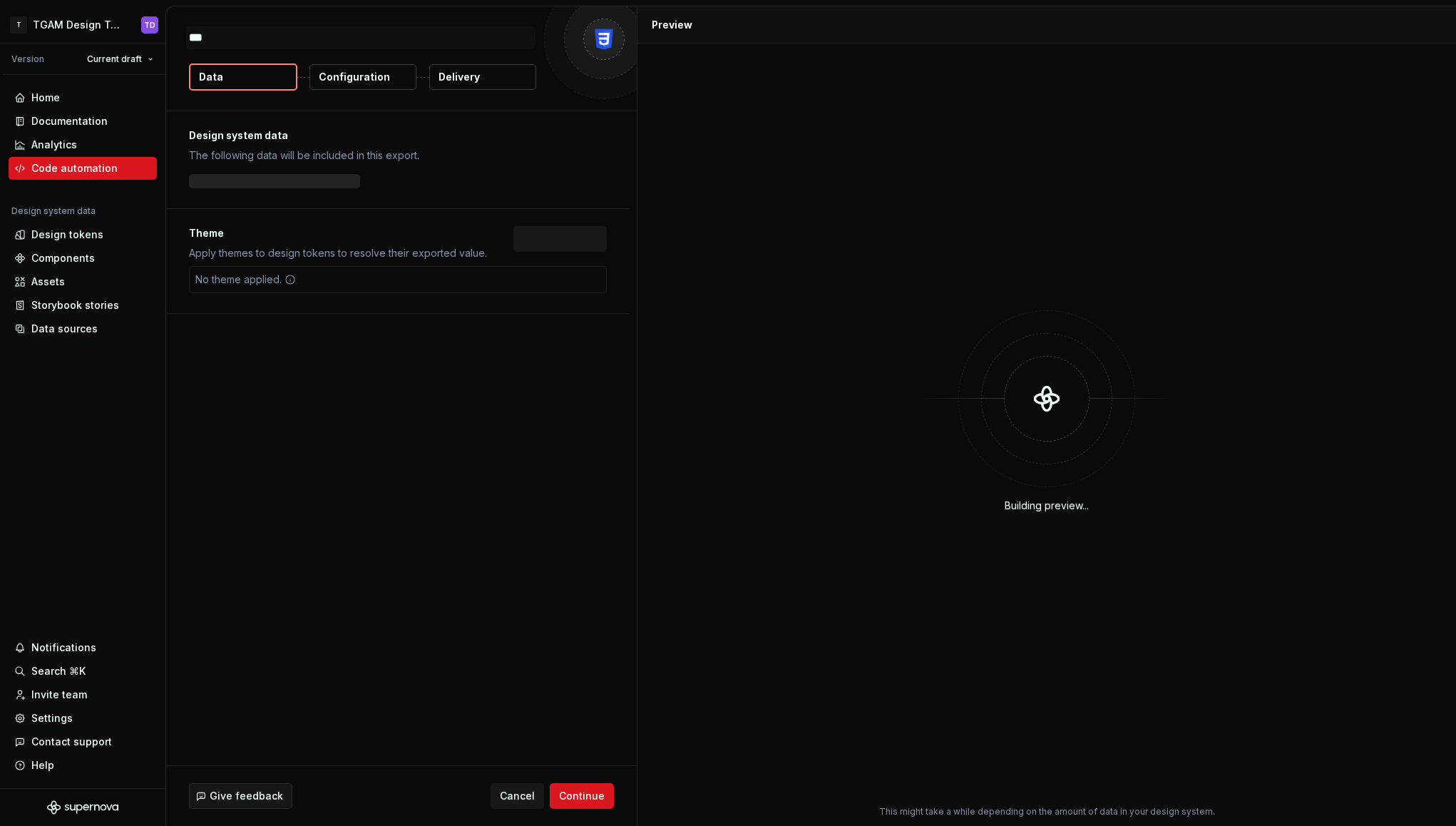
type textarea "*"
click at [373, 77] on p "Configuration" at bounding box center [354, 77] width 71 height 14
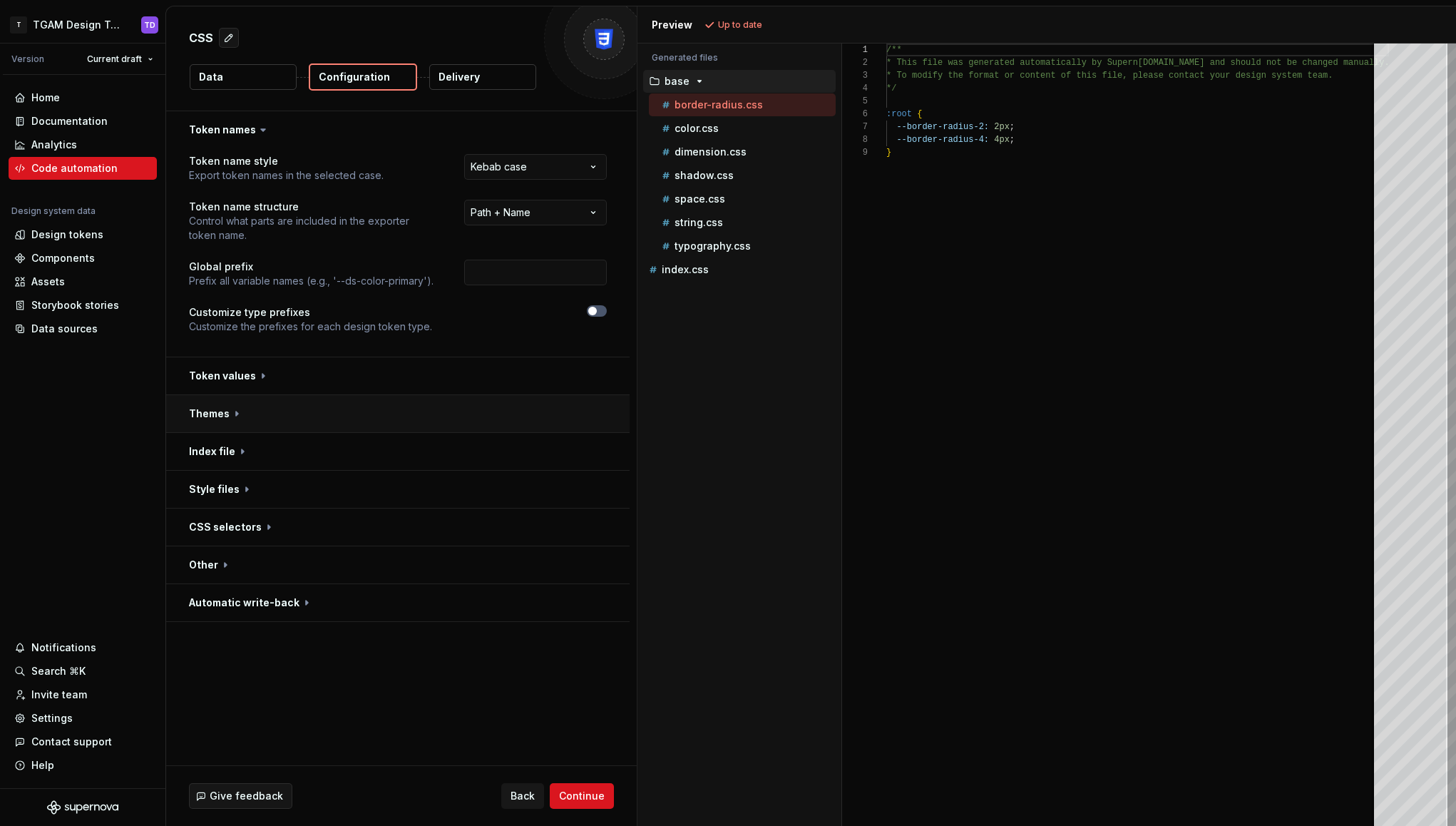
click at [231, 411] on button "button" at bounding box center [397, 413] width 463 height 37
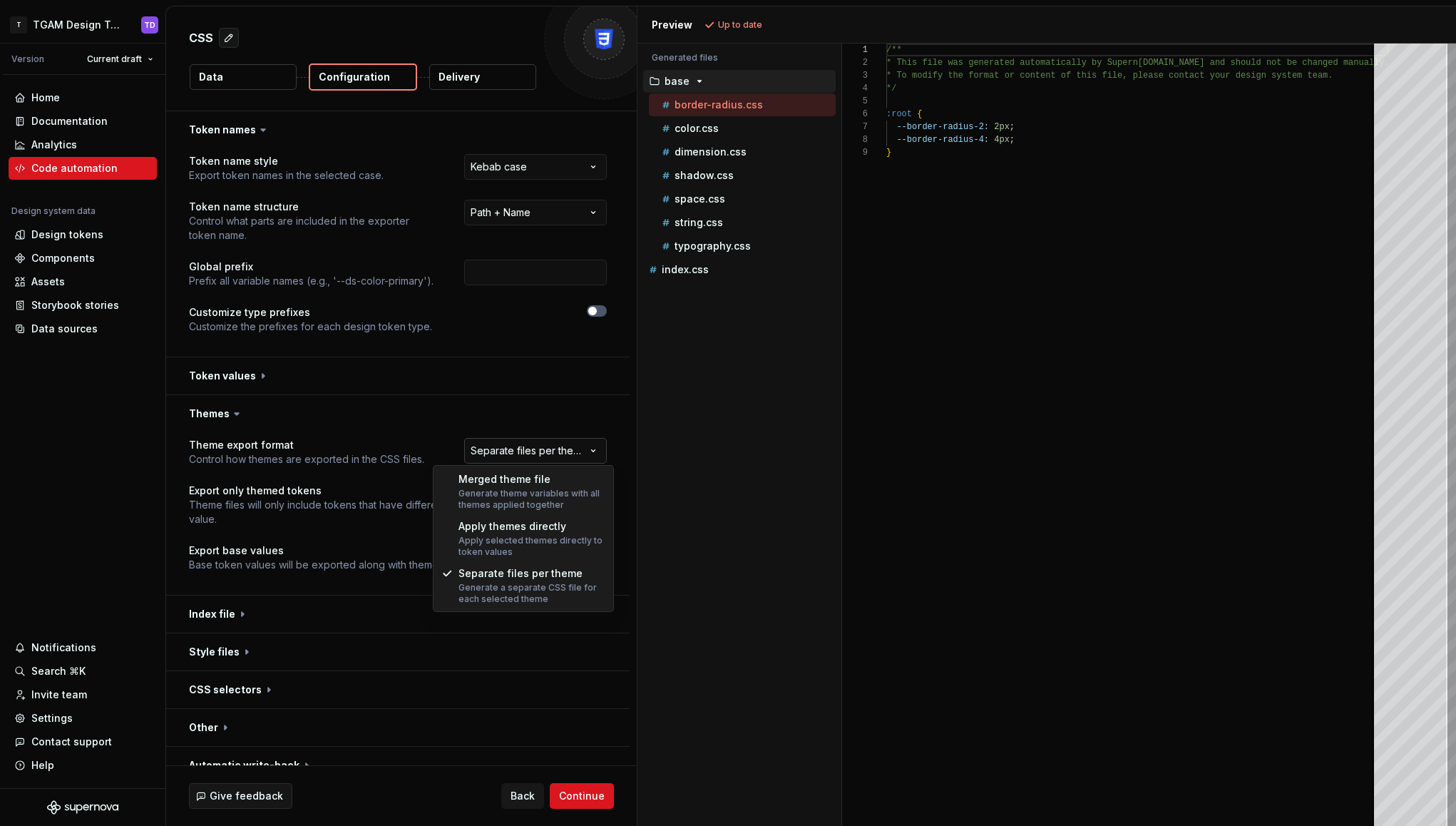
click at [589, 448] on html "**********" at bounding box center [728, 413] width 1456 height 826
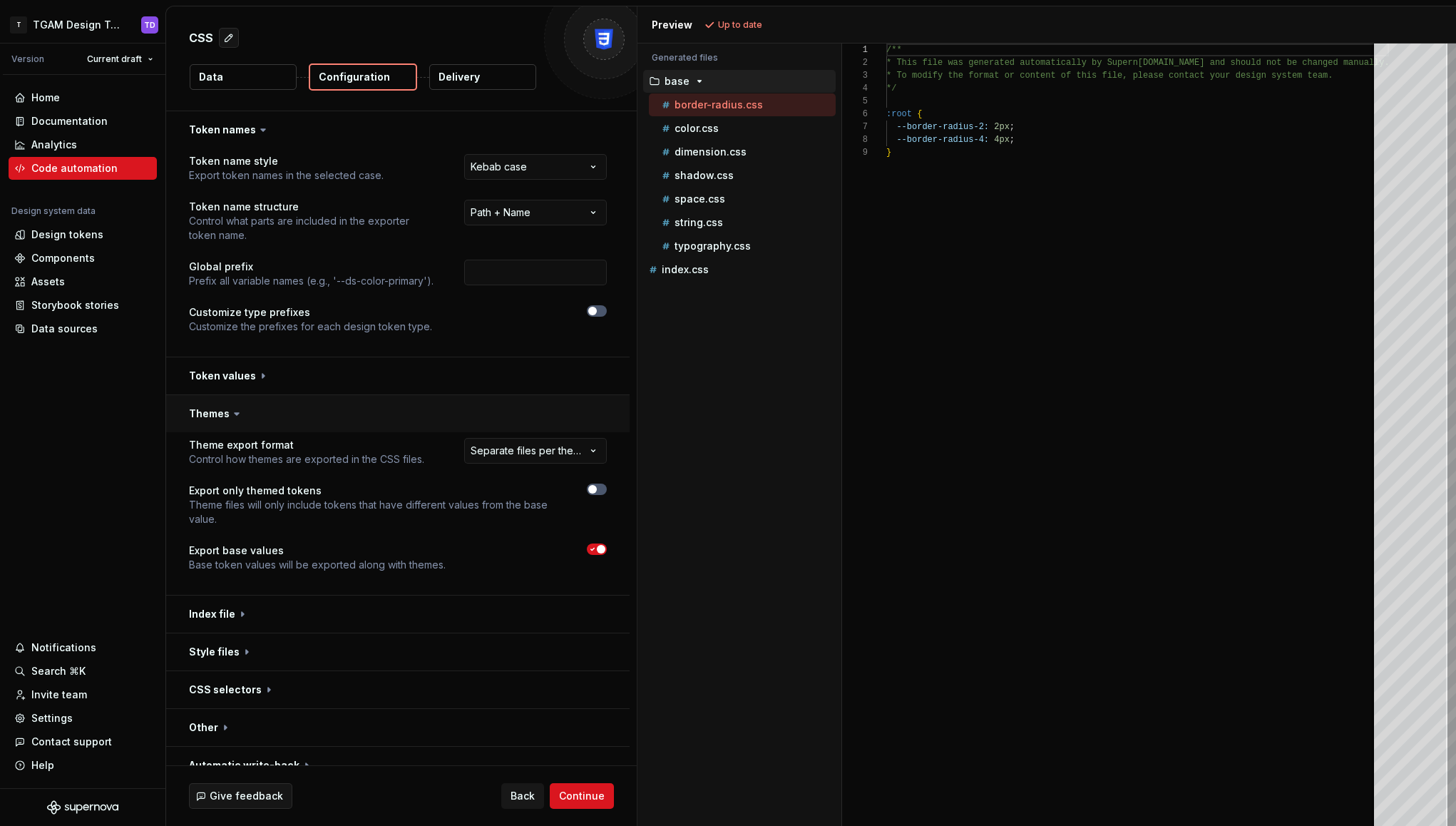
click at [454, 403] on html "**********" at bounding box center [728, 413] width 1456 height 826
click at [258, 75] on button "Data" at bounding box center [243, 77] width 107 height 26
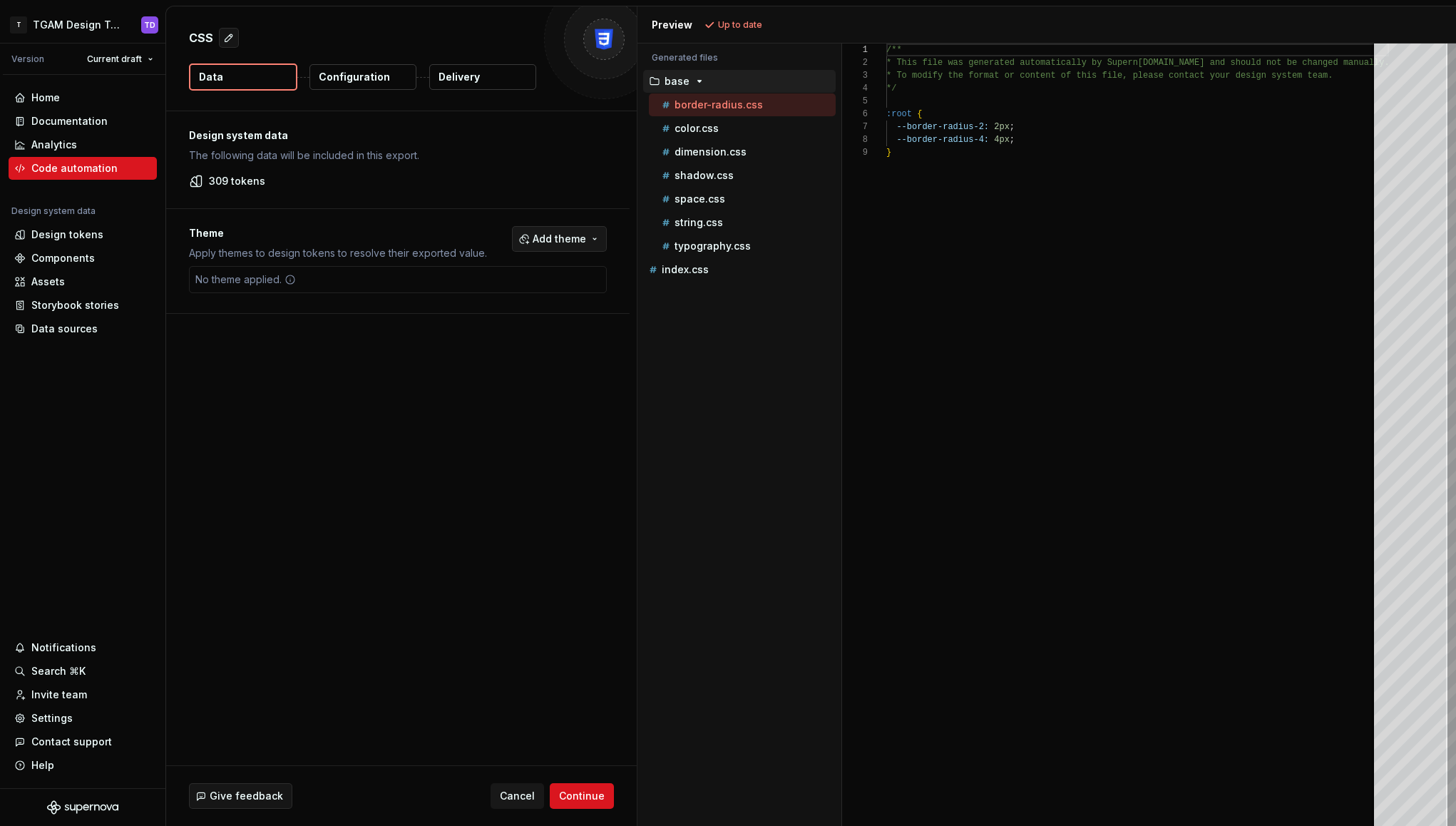
click at [597, 247] on button "Add theme" at bounding box center [559, 239] width 95 height 26
click at [459, 296] on div "Suggestions" at bounding box center [458, 296] width 11 height 11
click at [735, 24] on html "T TGAM Design Tokens TD Version Current draft Home Documentation Analytics Code…" at bounding box center [728, 413] width 1456 height 826
click at [730, 26] on span "Refresh preview" at bounding box center [754, 25] width 71 height 11
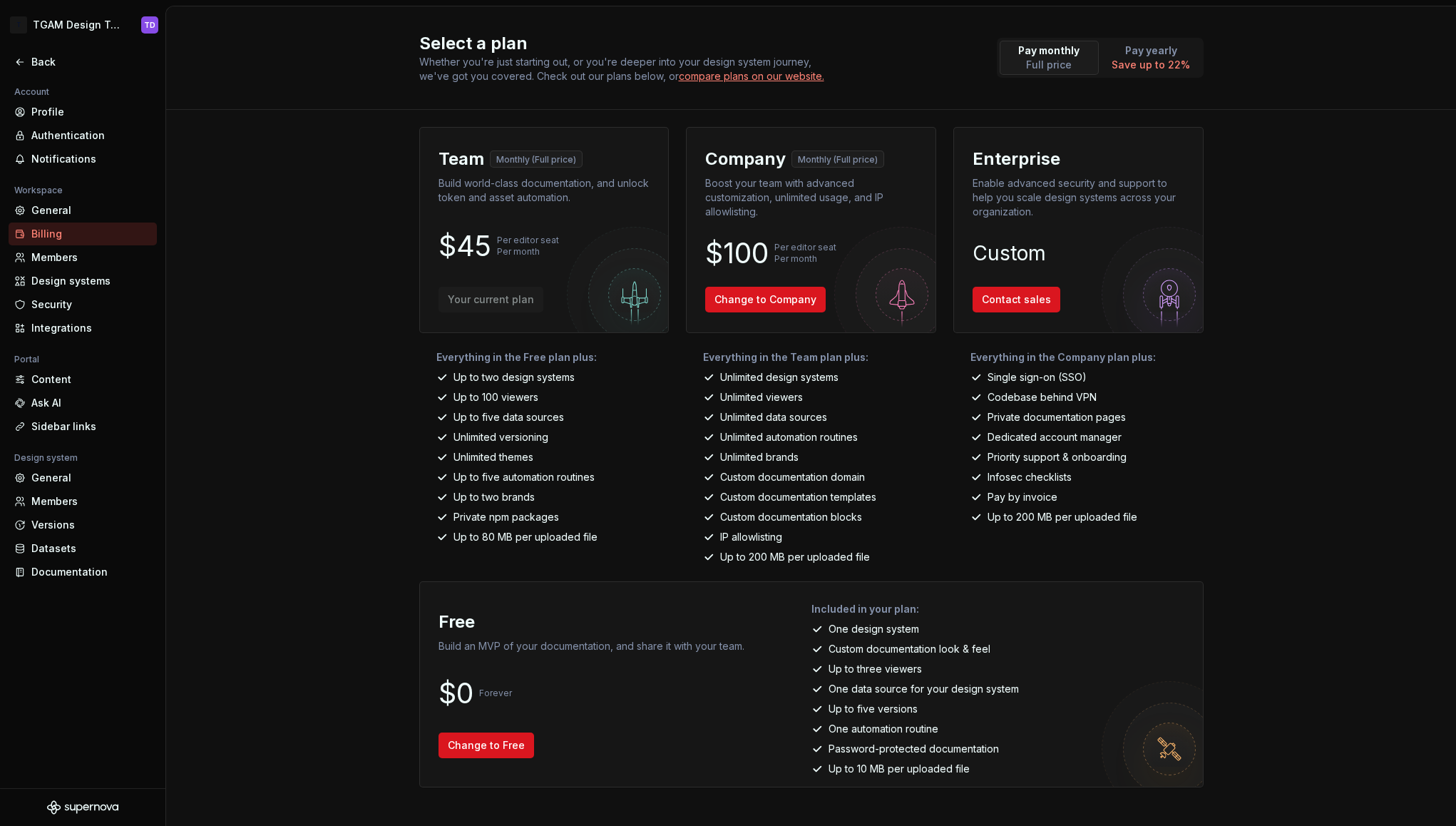
click at [358, 411] on div "Select a plan Whether you're just starting out, or you're deeper into your desi…" at bounding box center [811, 416] width 1290 height 820
